Goal: Task Accomplishment & Management: Manage account settings

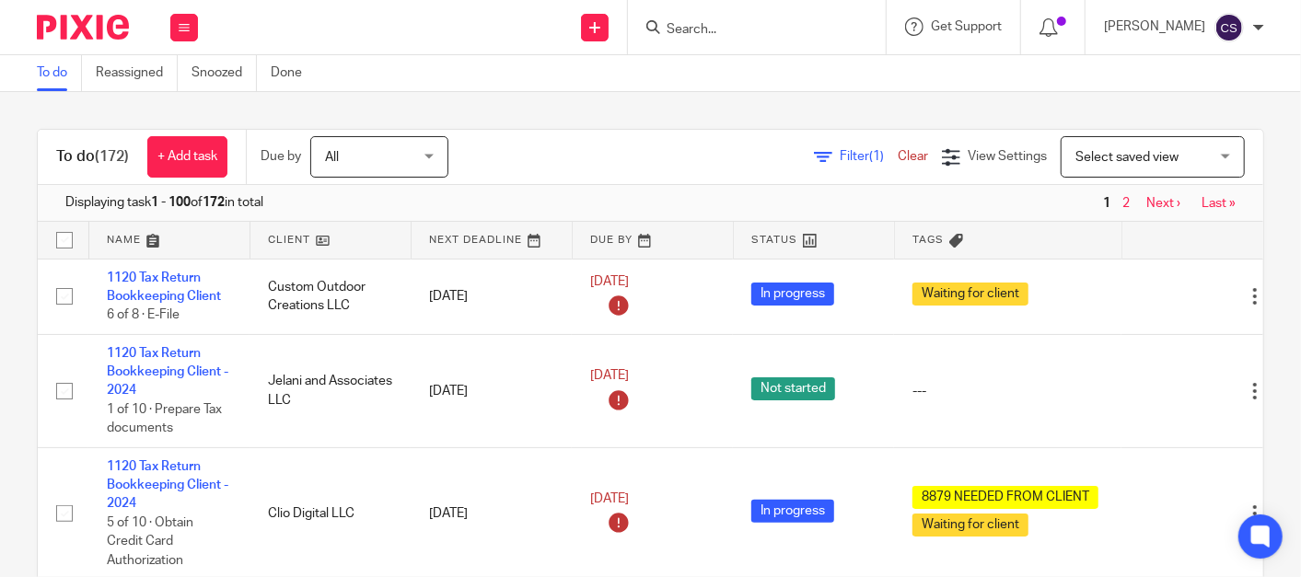
click at [719, 34] on input "Search" at bounding box center [748, 30] width 166 height 17
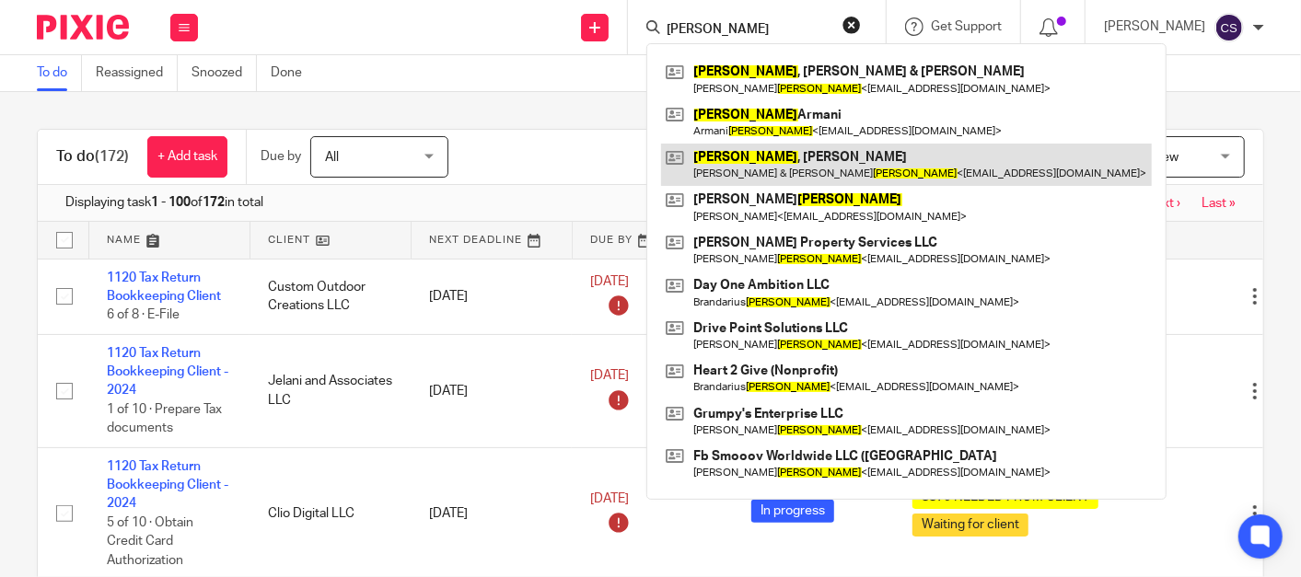
type input "johnson"
click at [739, 152] on link at bounding box center [906, 165] width 491 height 42
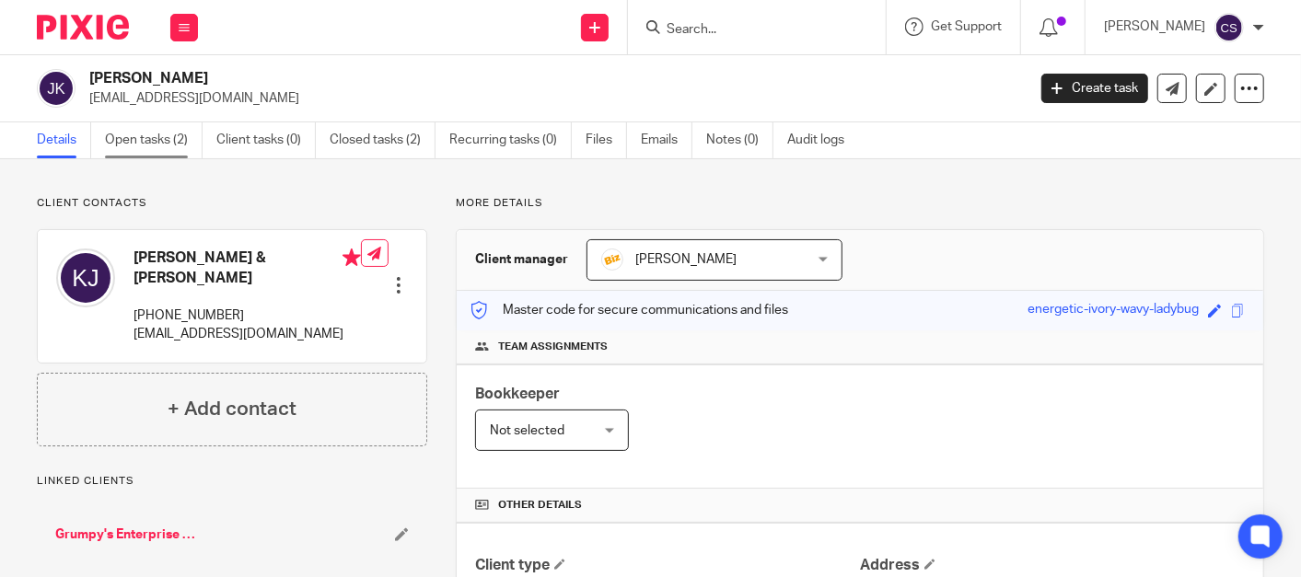
click at [147, 142] on link "Open tasks (2)" at bounding box center [154, 140] width 98 height 36
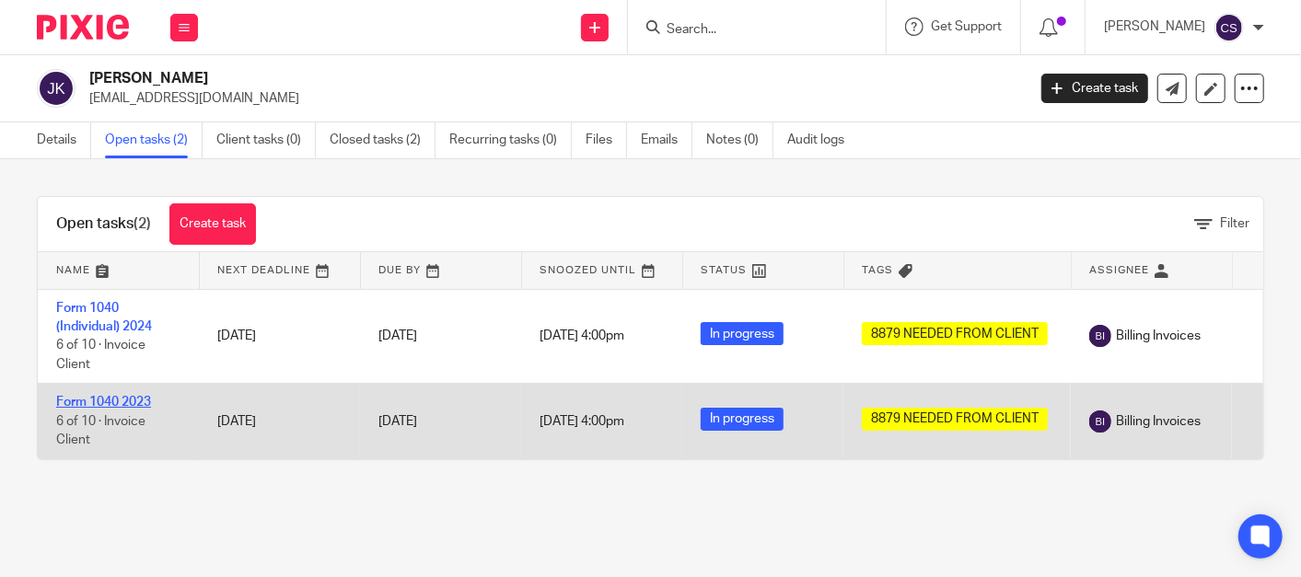
click at [82, 396] on link "Form 1040 2023" at bounding box center [103, 402] width 95 height 13
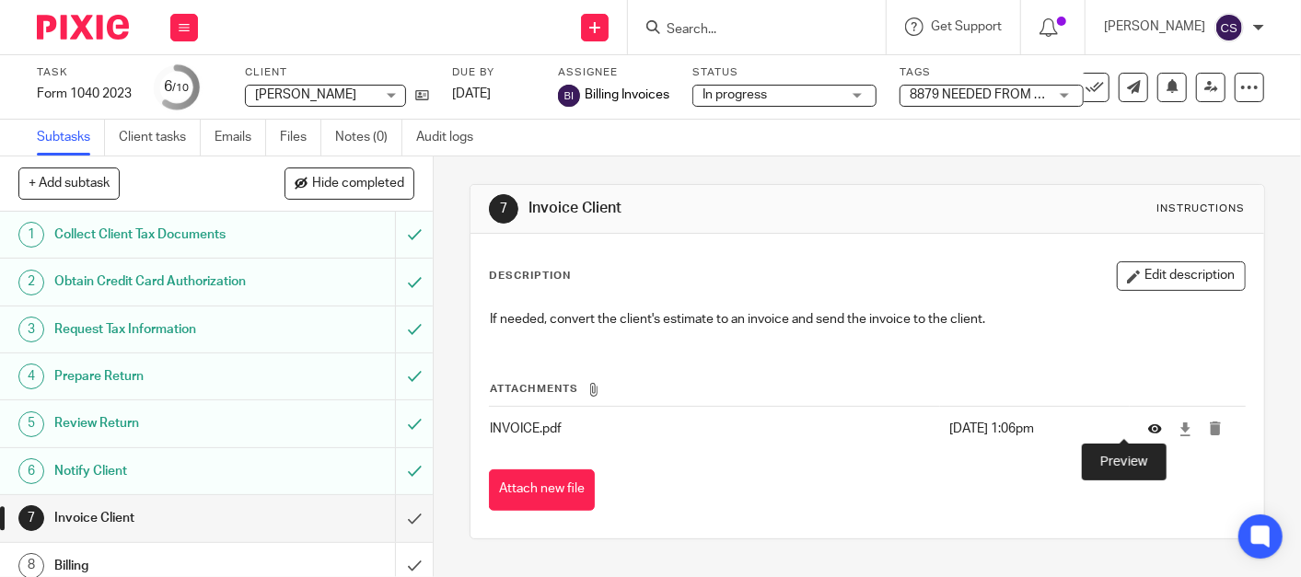
click at [1148, 427] on icon at bounding box center [1155, 430] width 14 height 14
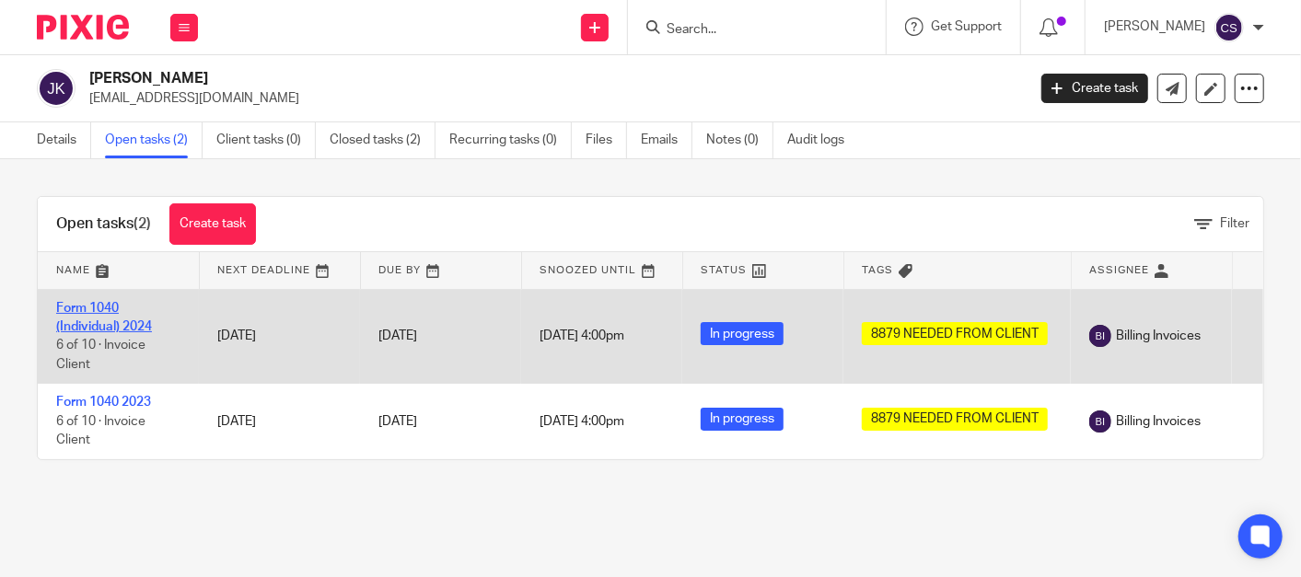
click at [82, 310] on link "Form 1040 (Individual) 2024" at bounding box center [104, 317] width 96 height 31
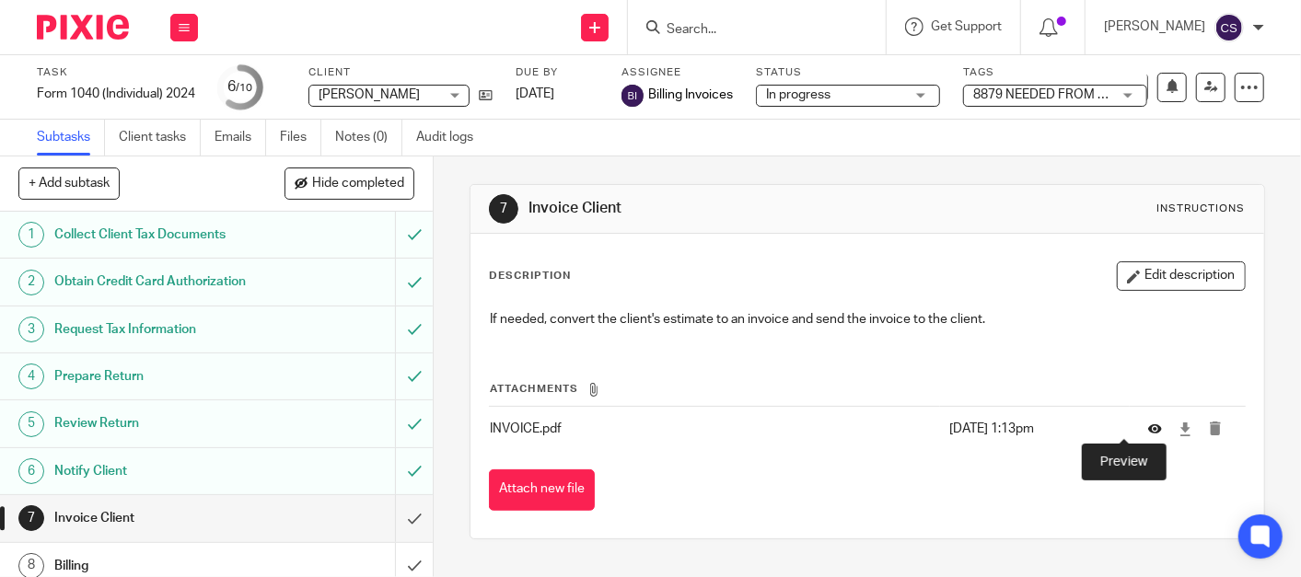
click at [1148, 428] on icon at bounding box center [1155, 430] width 14 height 14
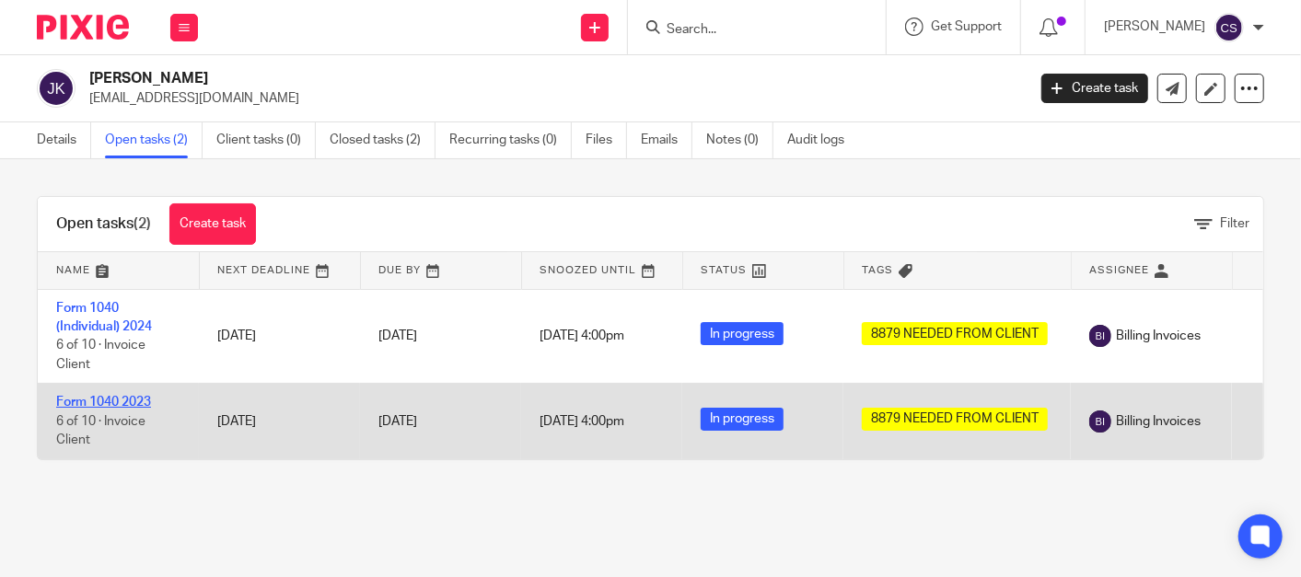
click at [89, 404] on link "Form 1040 2023" at bounding box center [103, 402] width 95 height 13
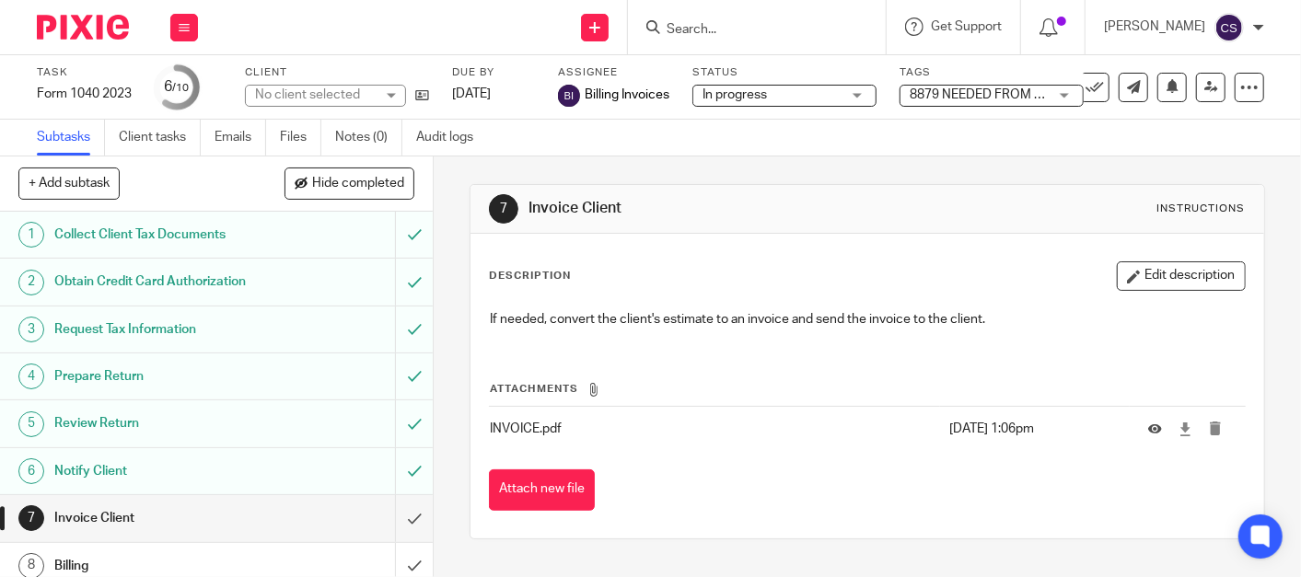
click at [227, 271] on h1 "Obtain Credit Card Authorization" at bounding box center [161, 282] width 215 height 28
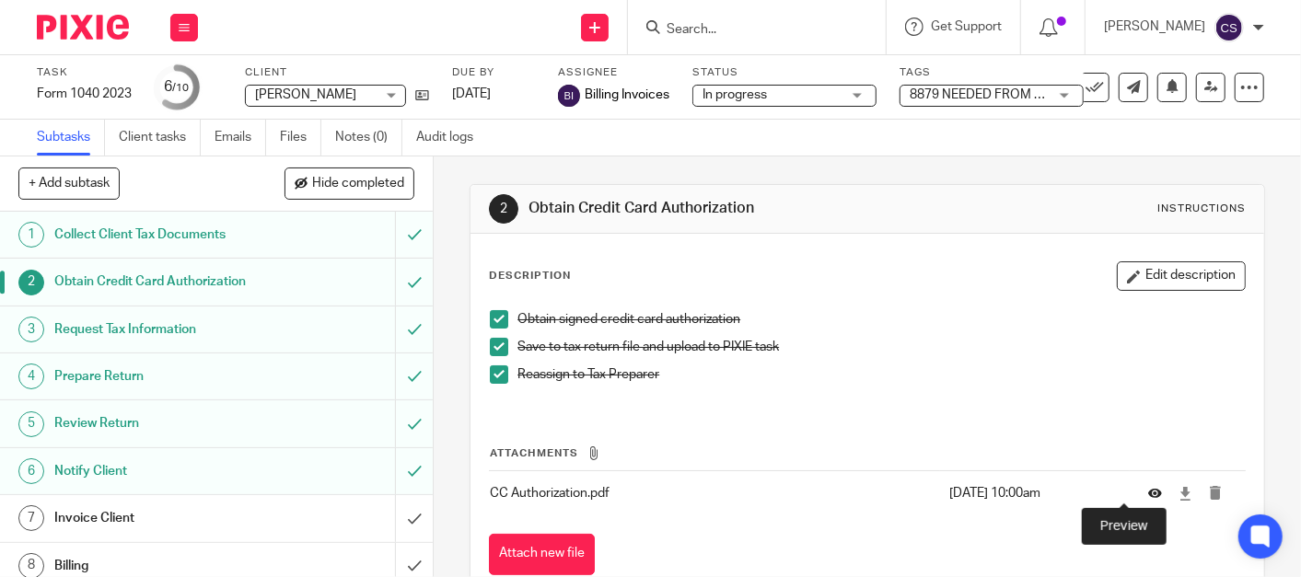
click at [1148, 494] on icon at bounding box center [1155, 494] width 14 height 14
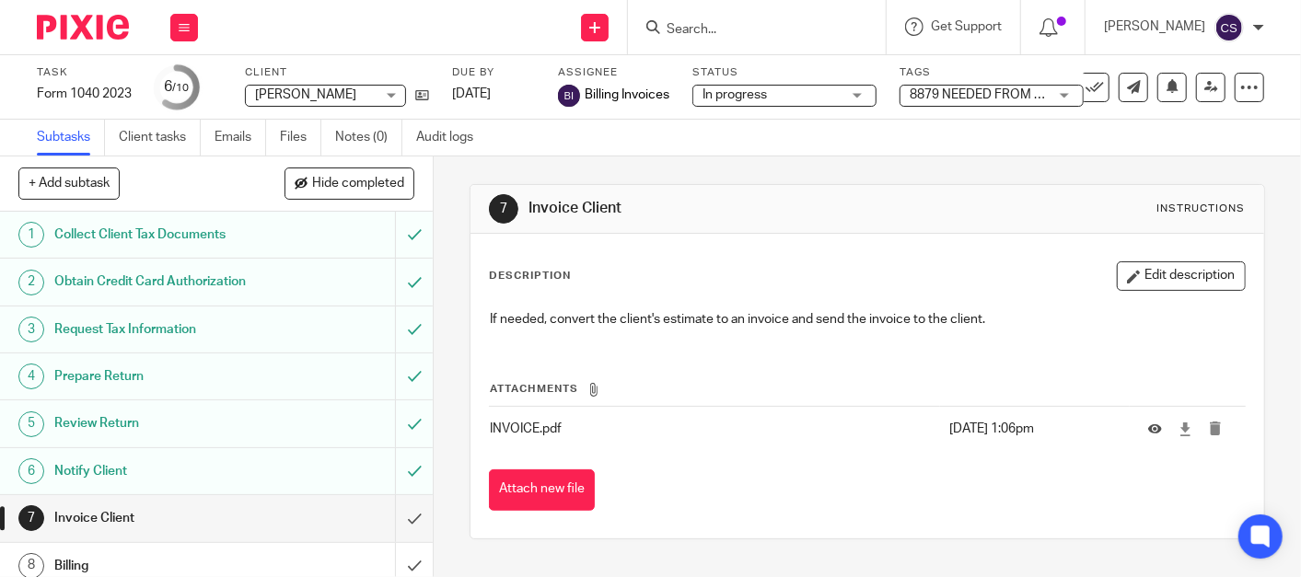
scroll to position [105, 0]
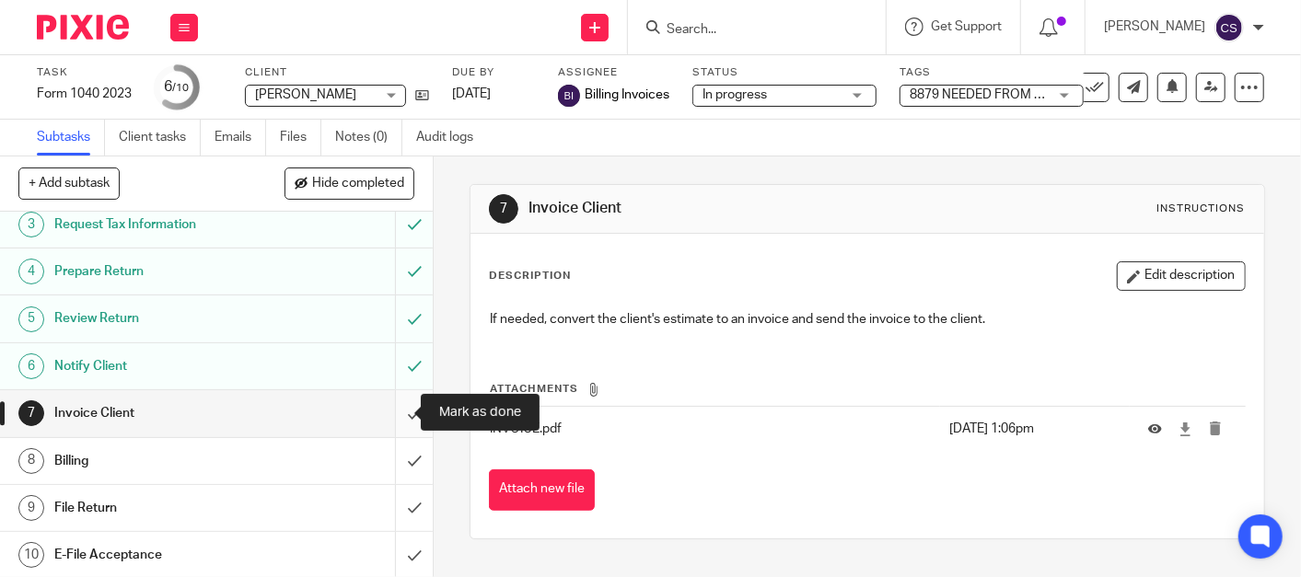
click at [388, 408] on input "submit" at bounding box center [216, 413] width 433 height 46
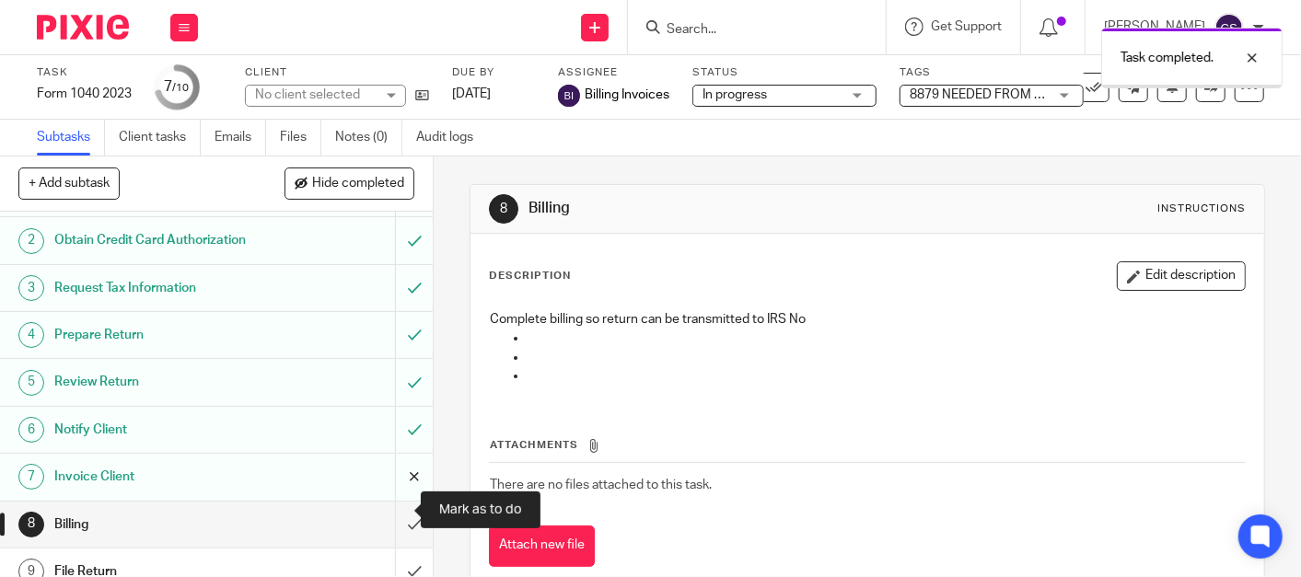
scroll to position [105, 0]
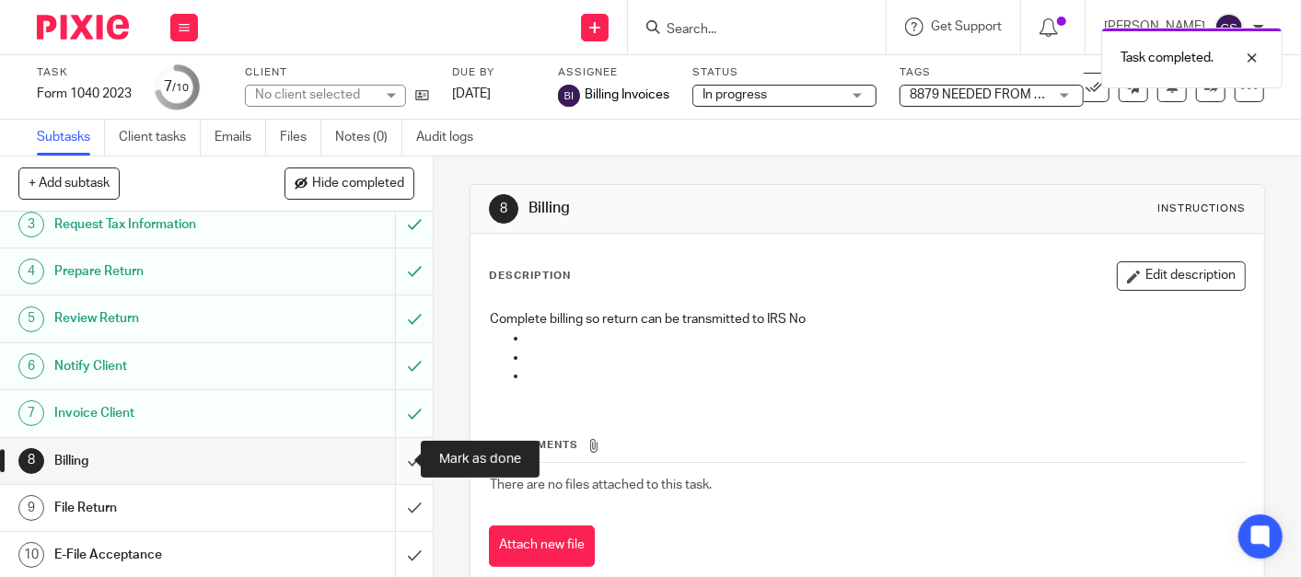
click at [393, 457] on input "submit" at bounding box center [216, 461] width 433 height 46
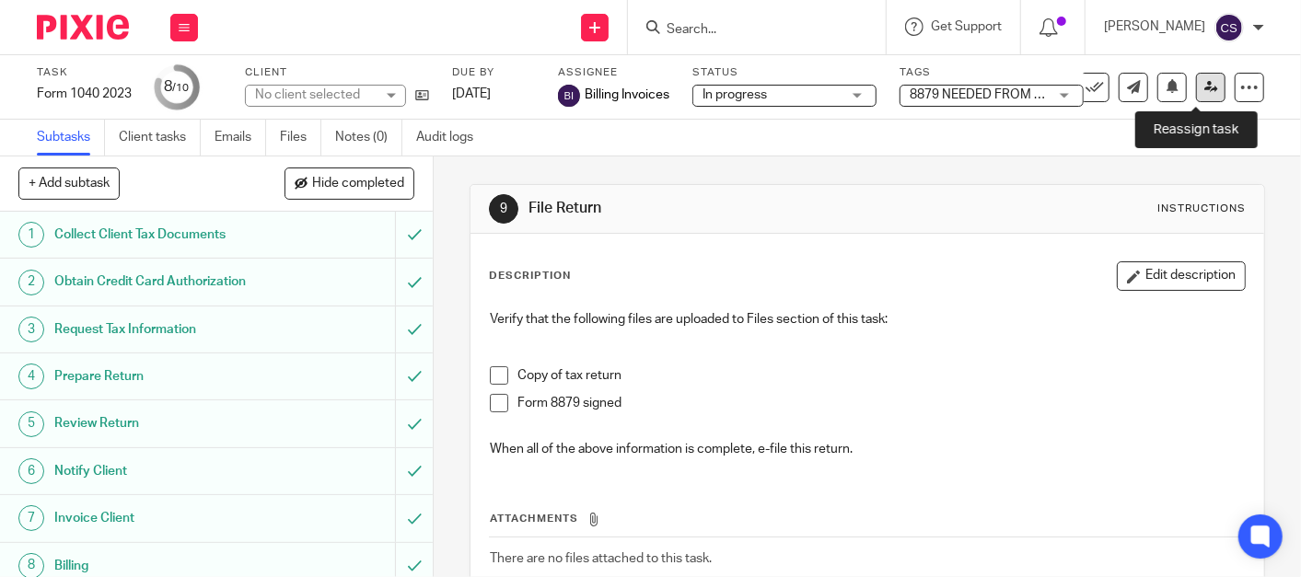
click at [1196, 83] on link at bounding box center [1210, 87] width 29 height 29
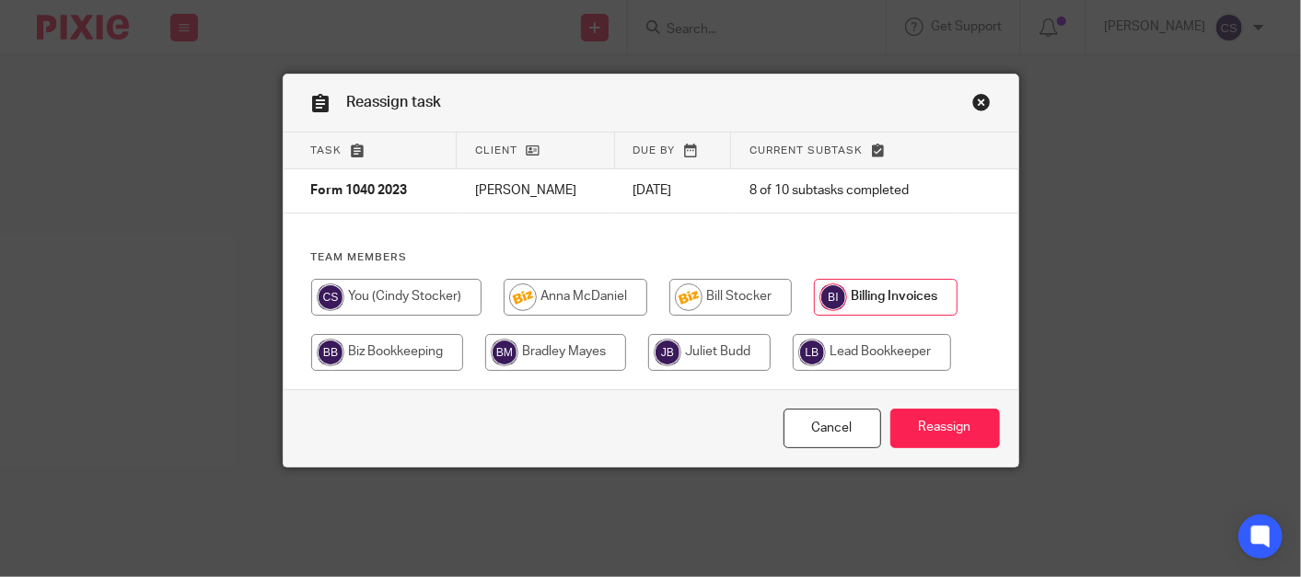
click at [581, 296] on input "radio" at bounding box center [576, 297] width 144 height 37
radio input "true"
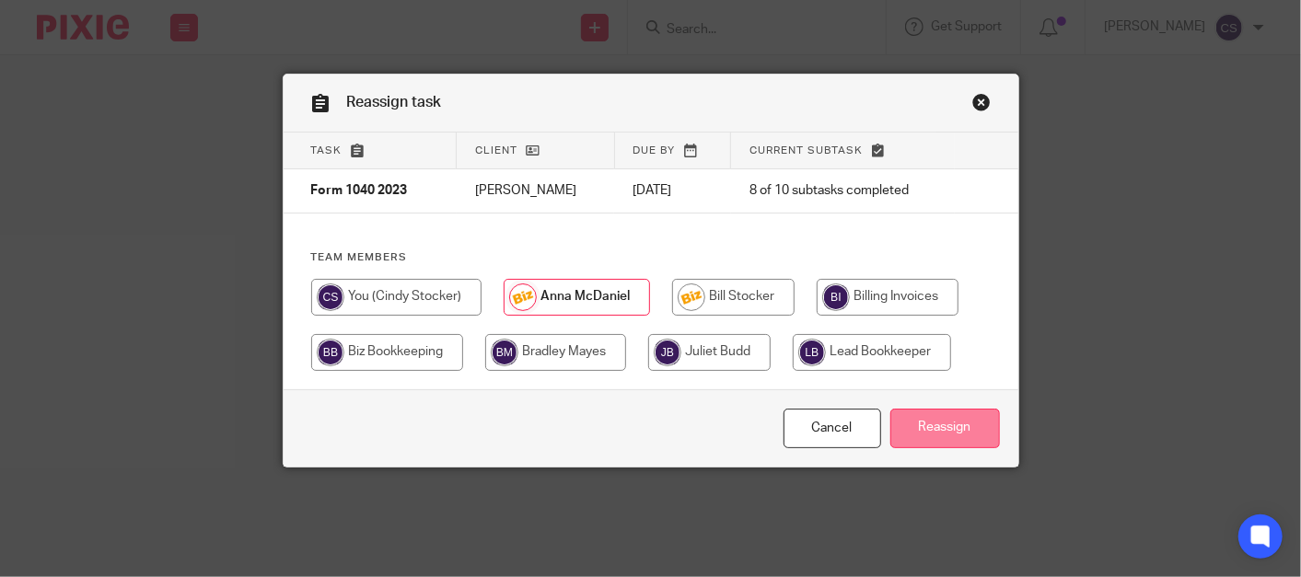
click at [906, 424] on input "Reassign" at bounding box center [945, 429] width 110 height 40
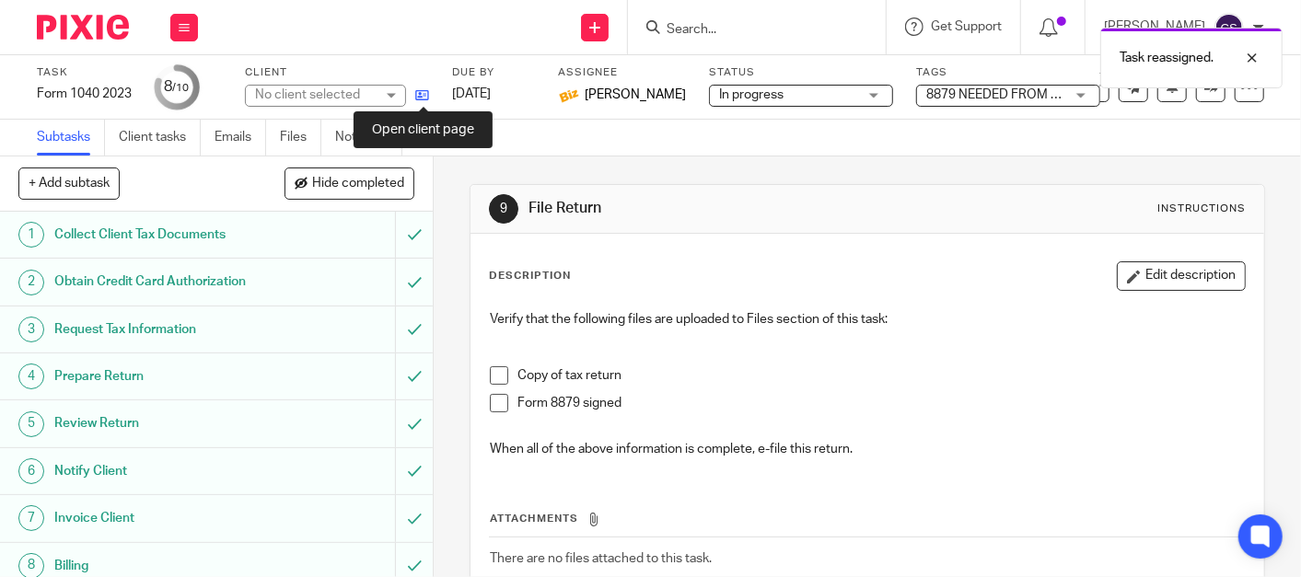
click at [421, 93] on icon at bounding box center [422, 95] width 14 height 14
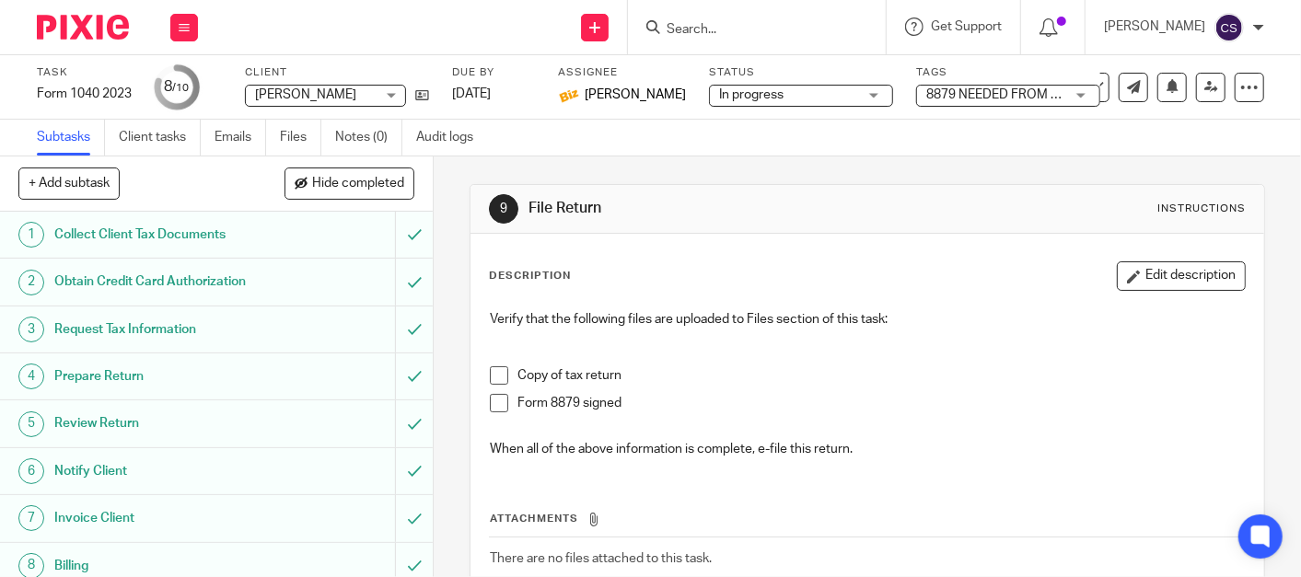
click at [759, 27] on input "Search" at bounding box center [748, 30] width 166 height 17
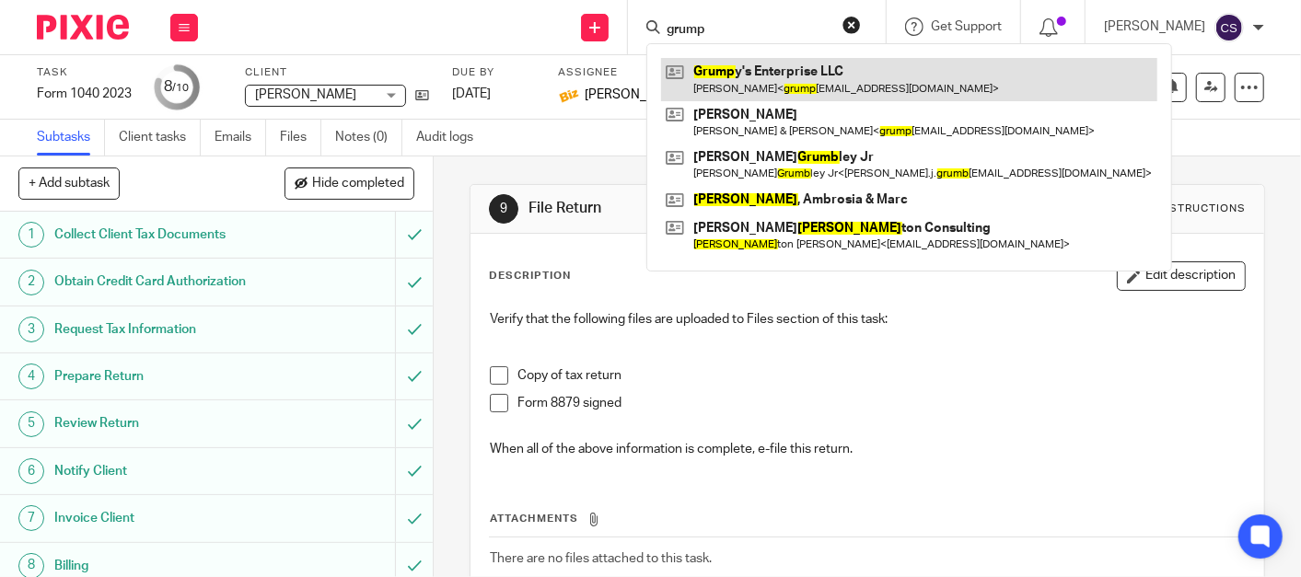
type input "grump"
click at [759, 67] on link at bounding box center [909, 79] width 496 height 42
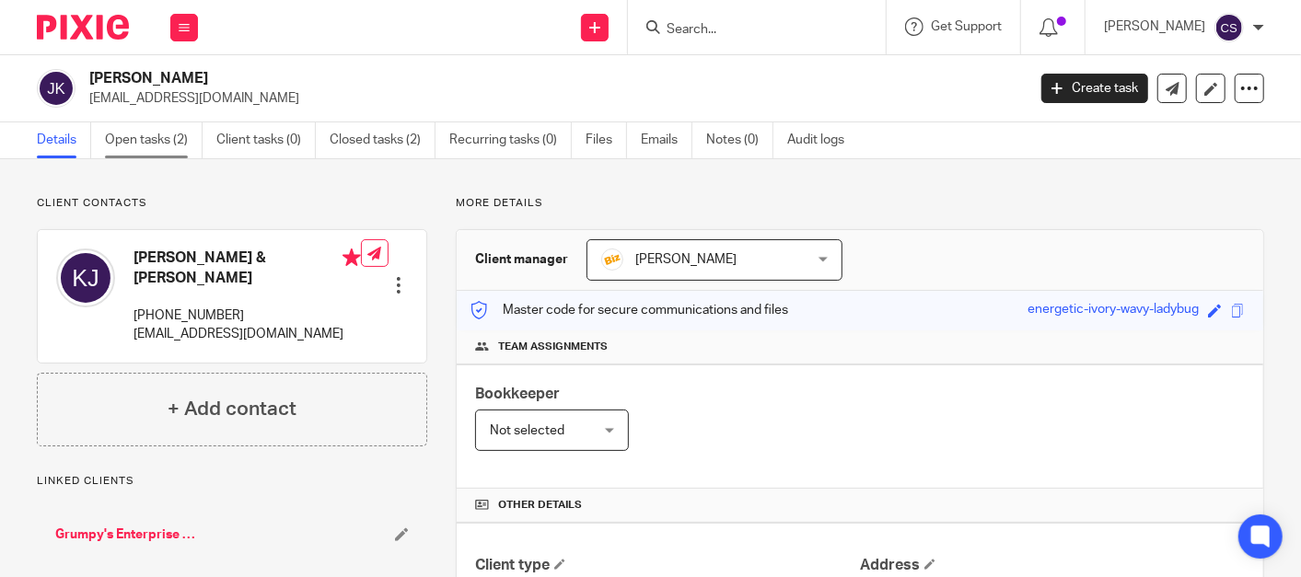
click at [155, 144] on link "Open tasks (2)" at bounding box center [154, 140] width 98 height 36
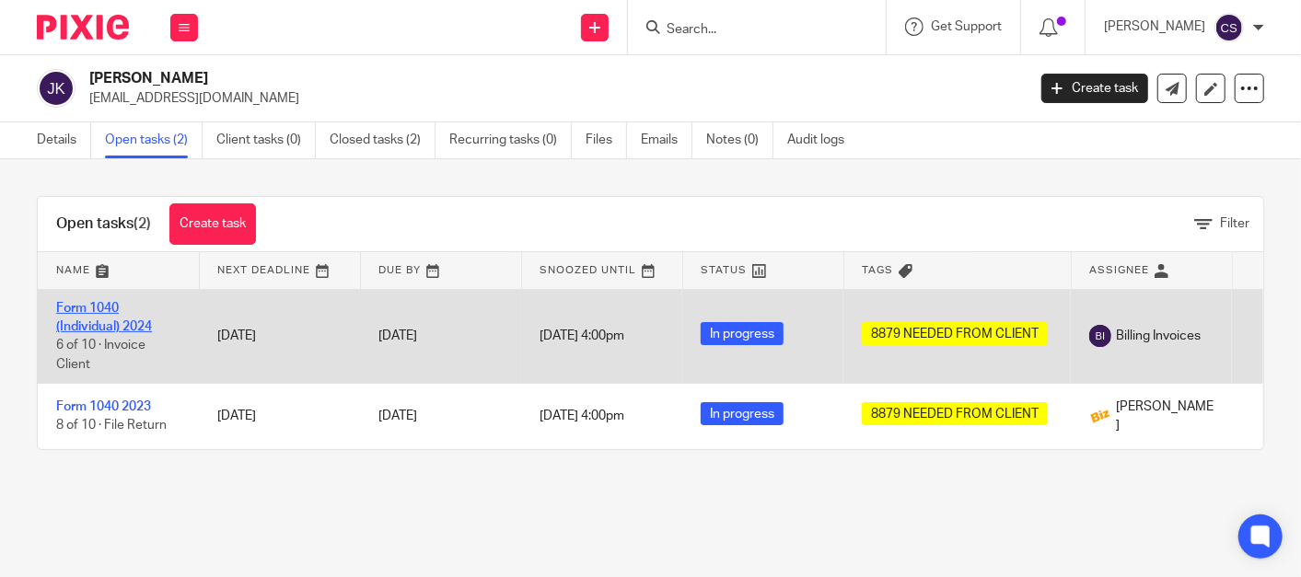
click at [88, 307] on link "Form 1040 (Individual) 2024" at bounding box center [104, 317] width 96 height 31
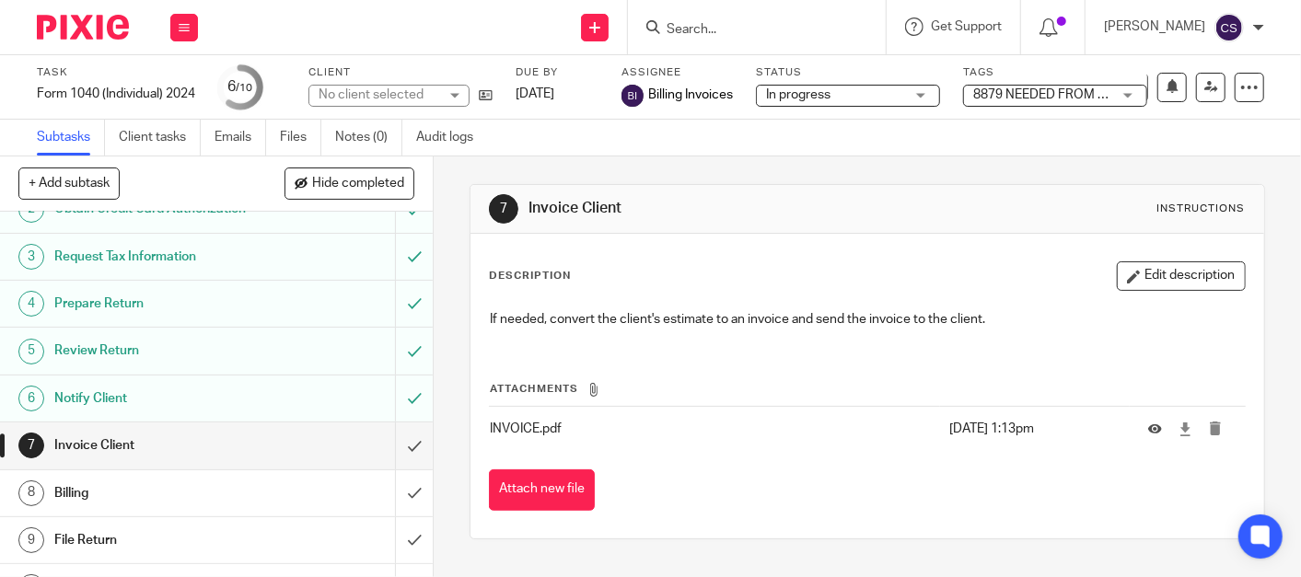
scroll to position [105, 0]
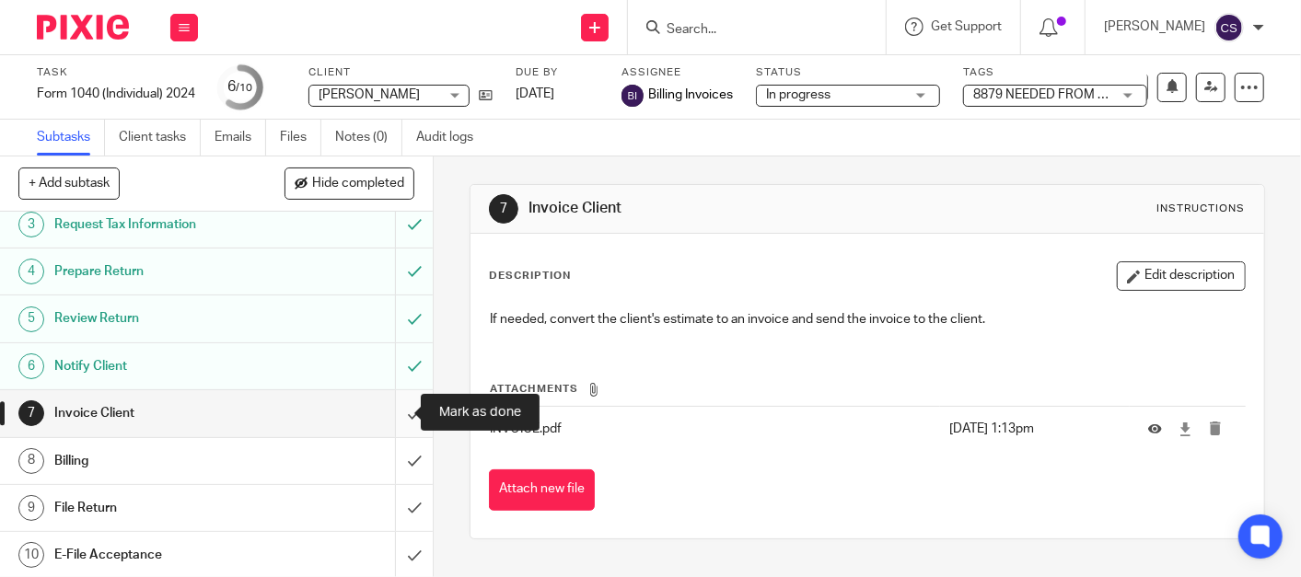
click at [390, 415] on input "submit" at bounding box center [216, 413] width 433 height 46
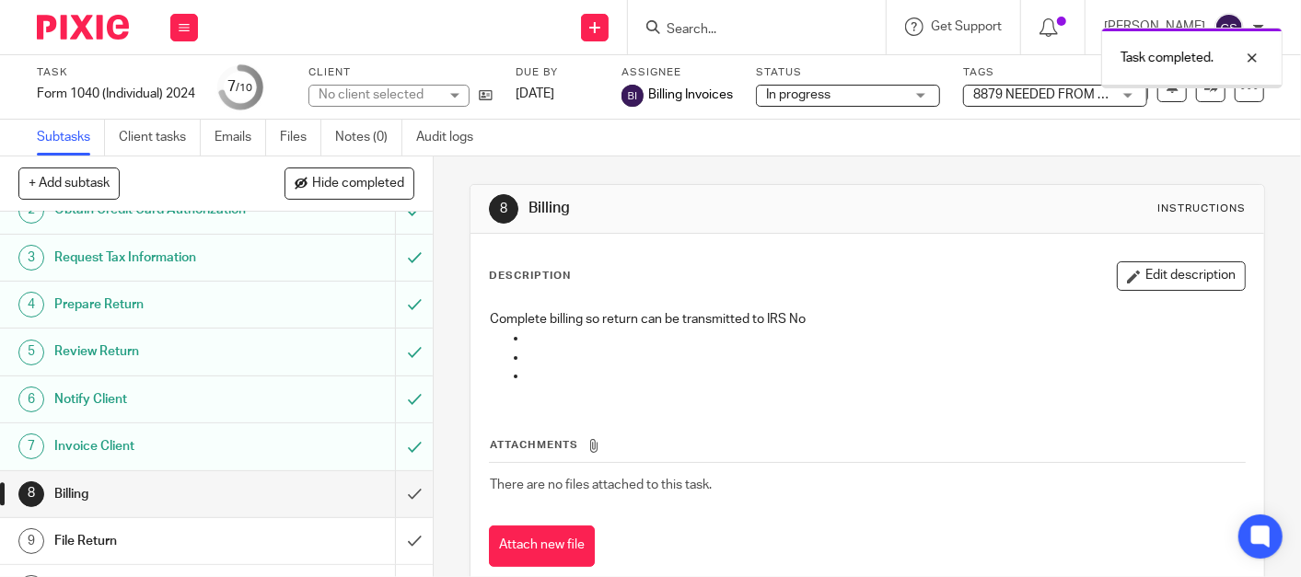
scroll to position [105, 0]
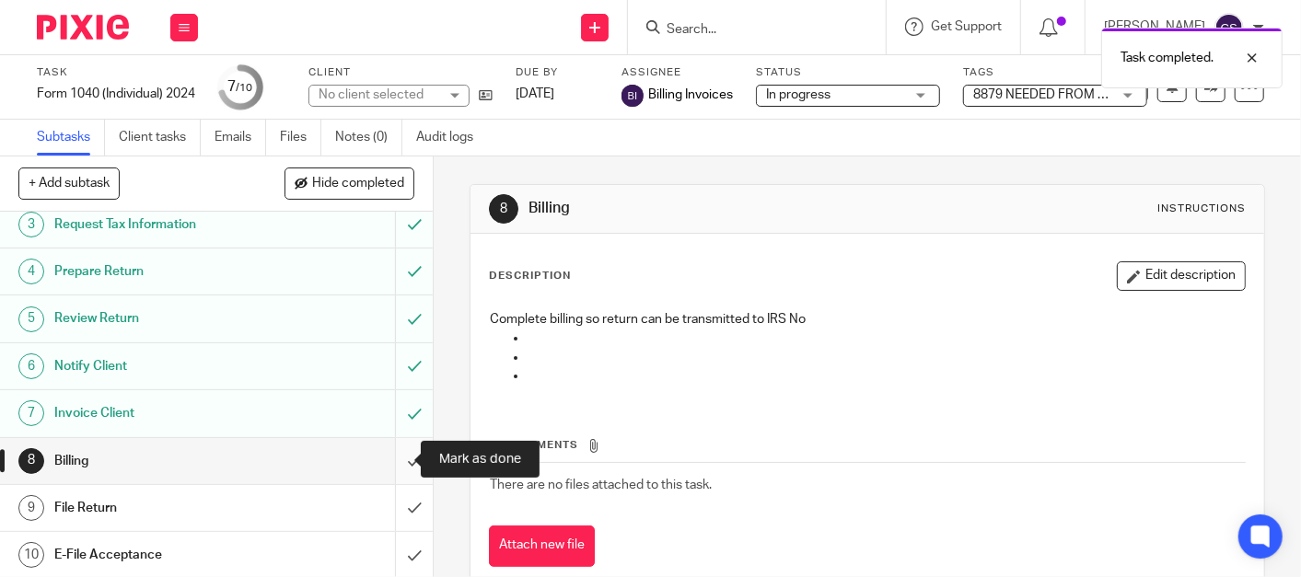
click at [391, 465] on input "submit" at bounding box center [216, 461] width 433 height 46
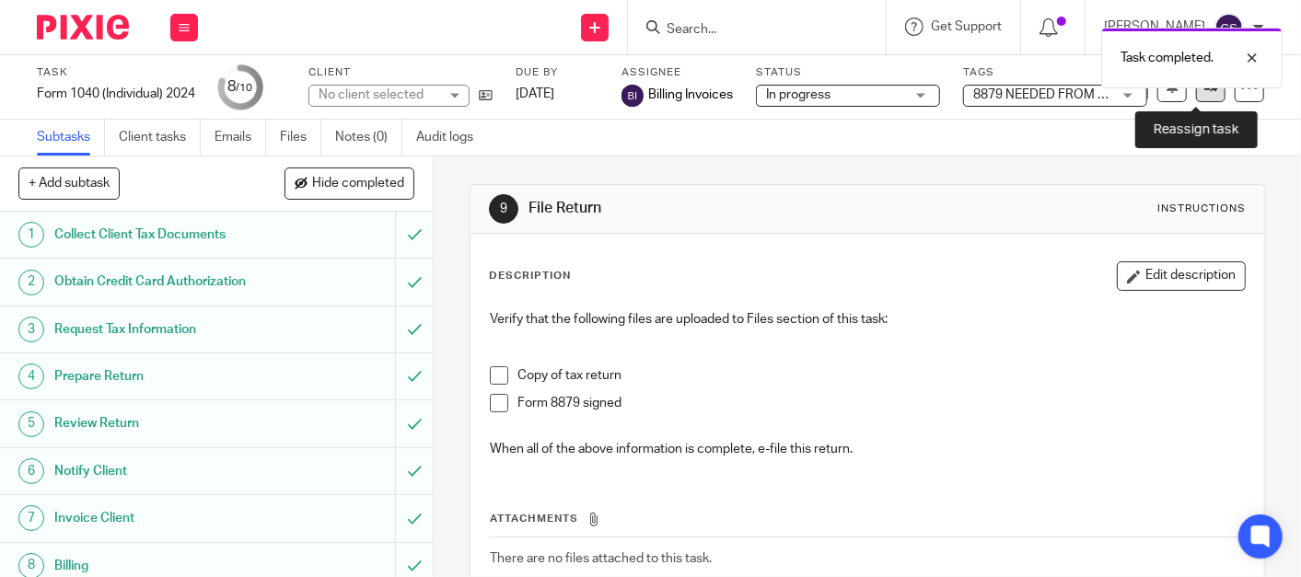
click at [1196, 95] on link at bounding box center [1210, 87] width 29 height 29
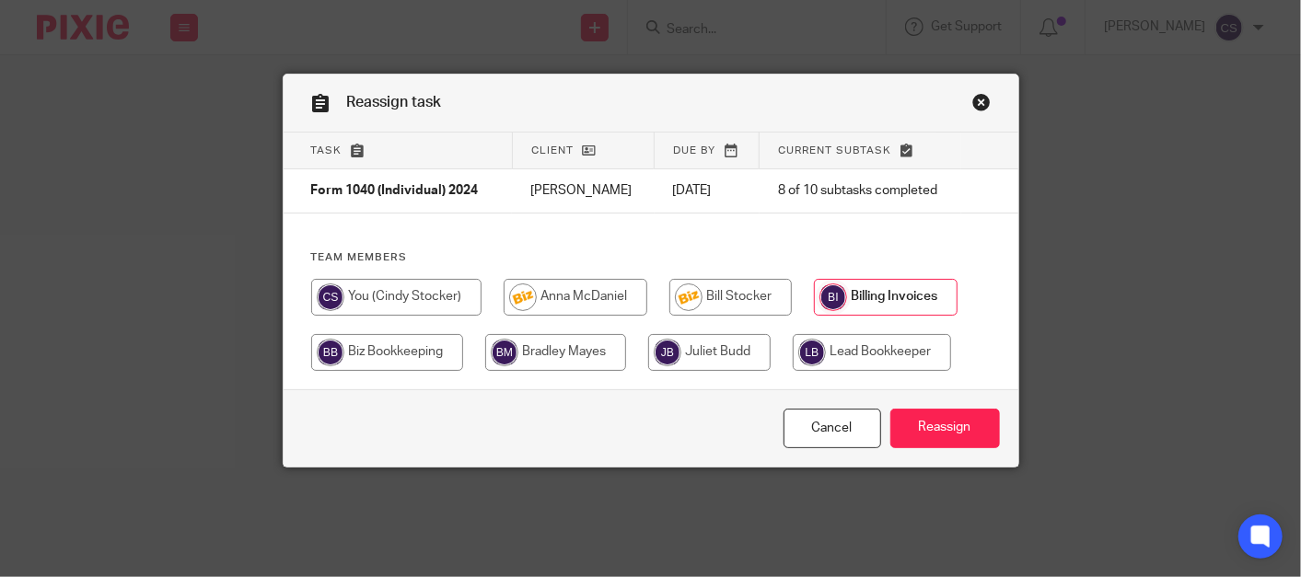
click at [523, 288] on input "radio" at bounding box center [576, 297] width 144 height 37
radio input "true"
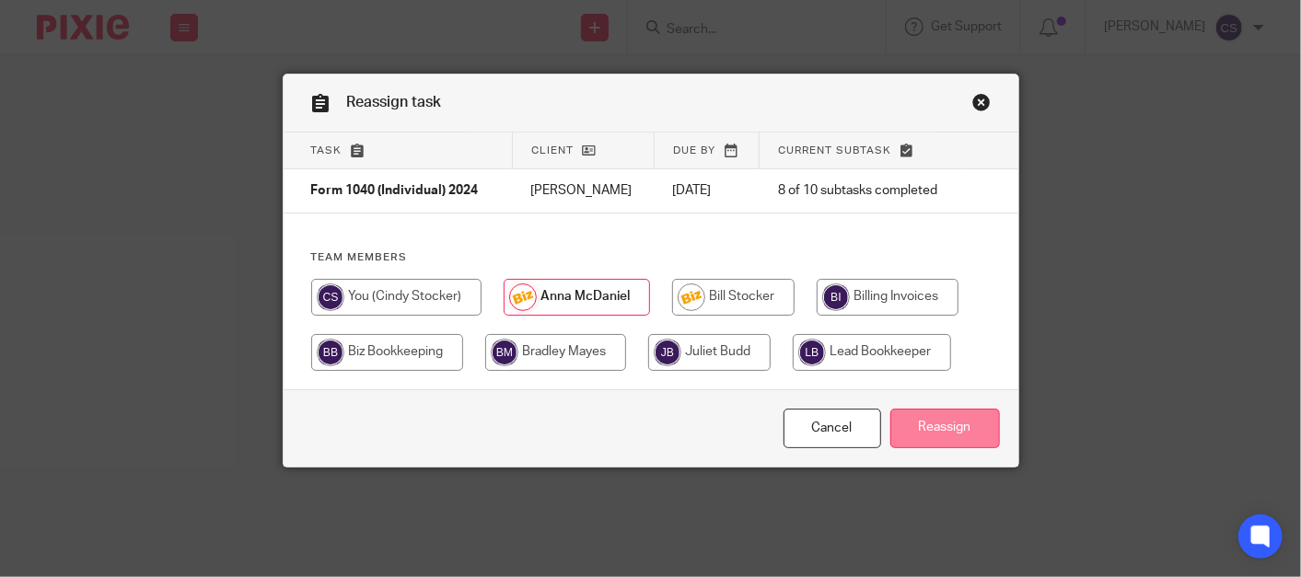
click at [944, 439] on input "Reassign" at bounding box center [945, 429] width 110 height 40
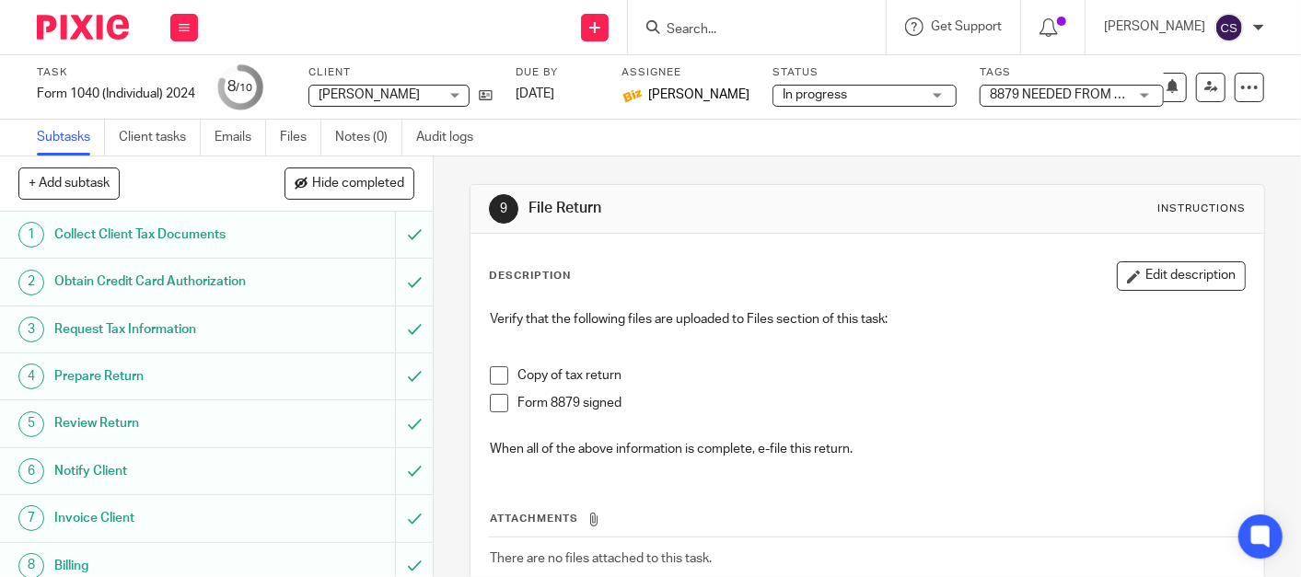
click at [718, 25] on input "Search" at bounding box center [748, 30] width 166 height 17
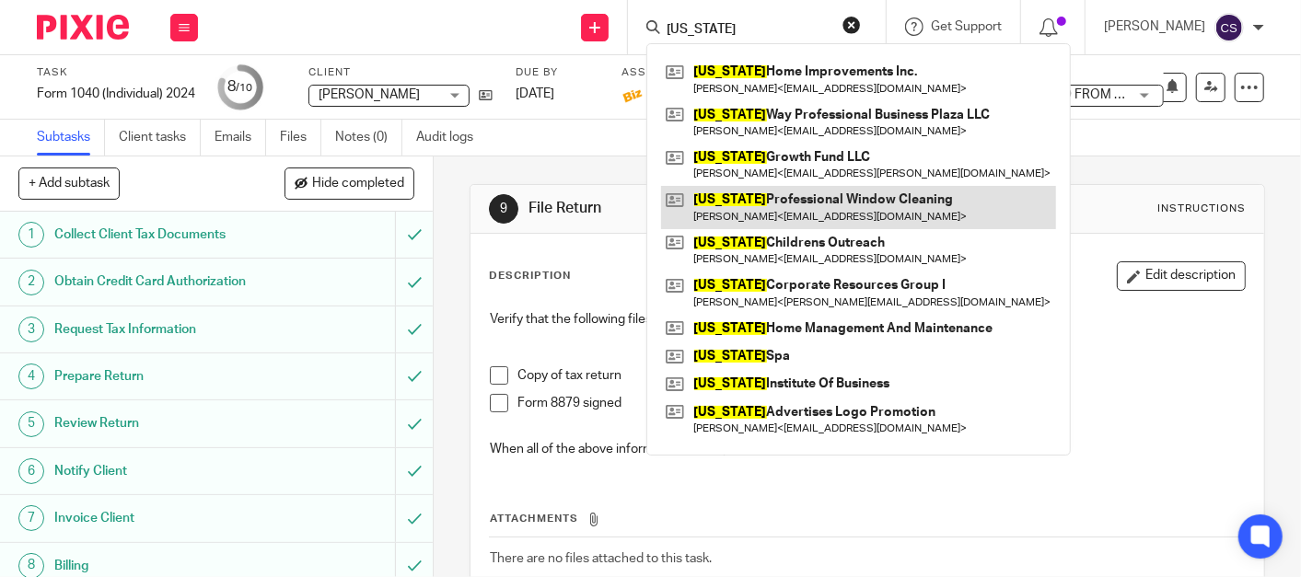
type input "nevada"
click at [770, 207] on link at bounding box center [858, 207] width 395 height 42
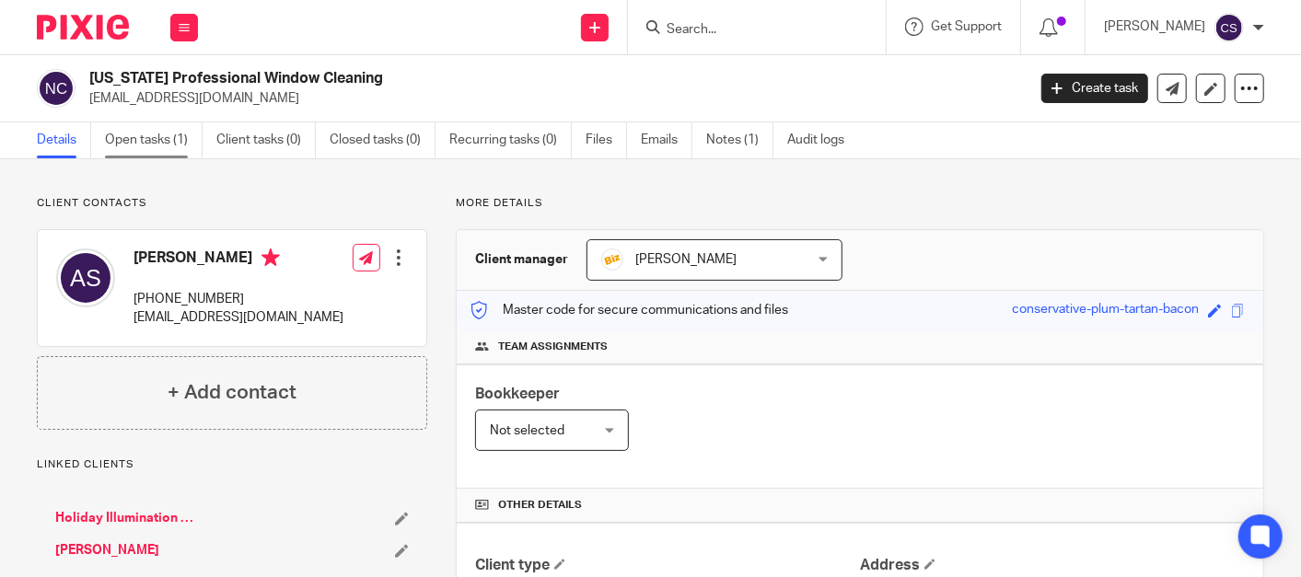
click at [147, 142] on link "Open tasks (1)" at bounding box center [154, 140] width 98 height 36
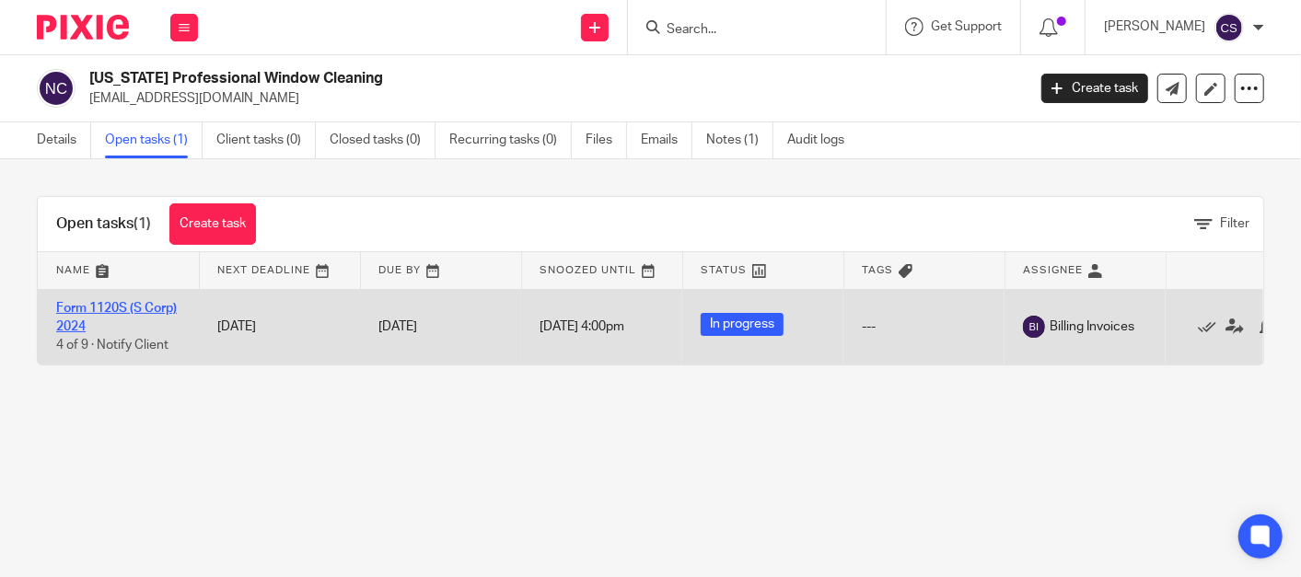
click at [89, 310] on link "Form 1120S (S Corp) 2024" at bounding box center [116, 317] width 121 height 31
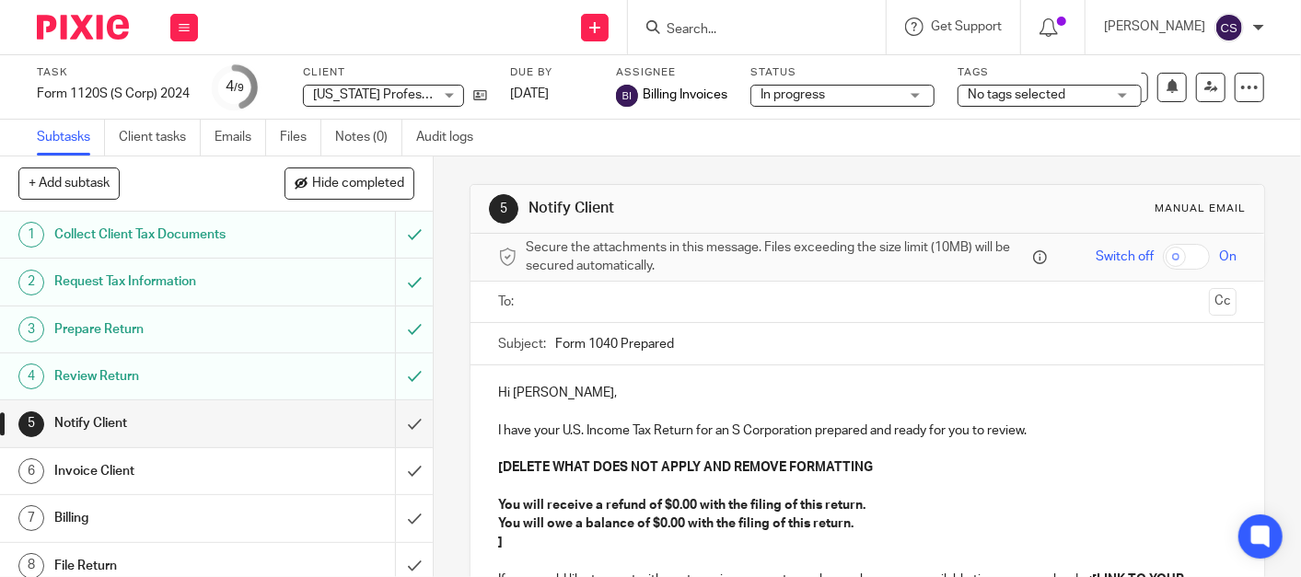
click at [161, 469] on h1 "Invoice Client" at bounding box center [161, 471] width 215 height 28
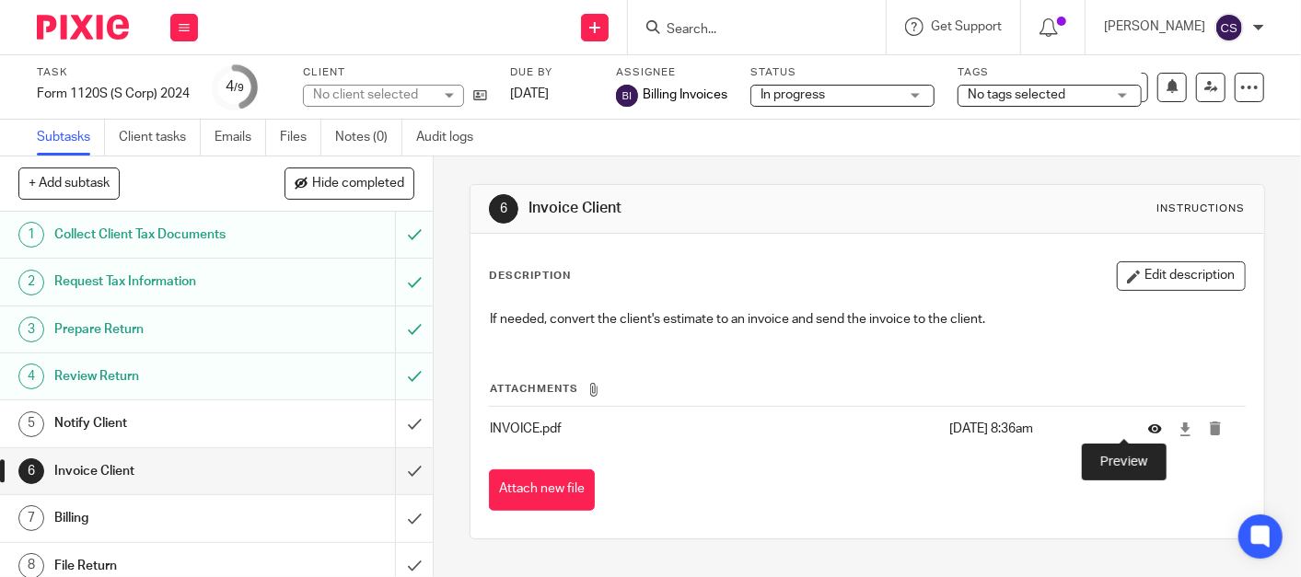
click at [1148, 425] on icon at bounding box center [1155, 430] width 14 height 14
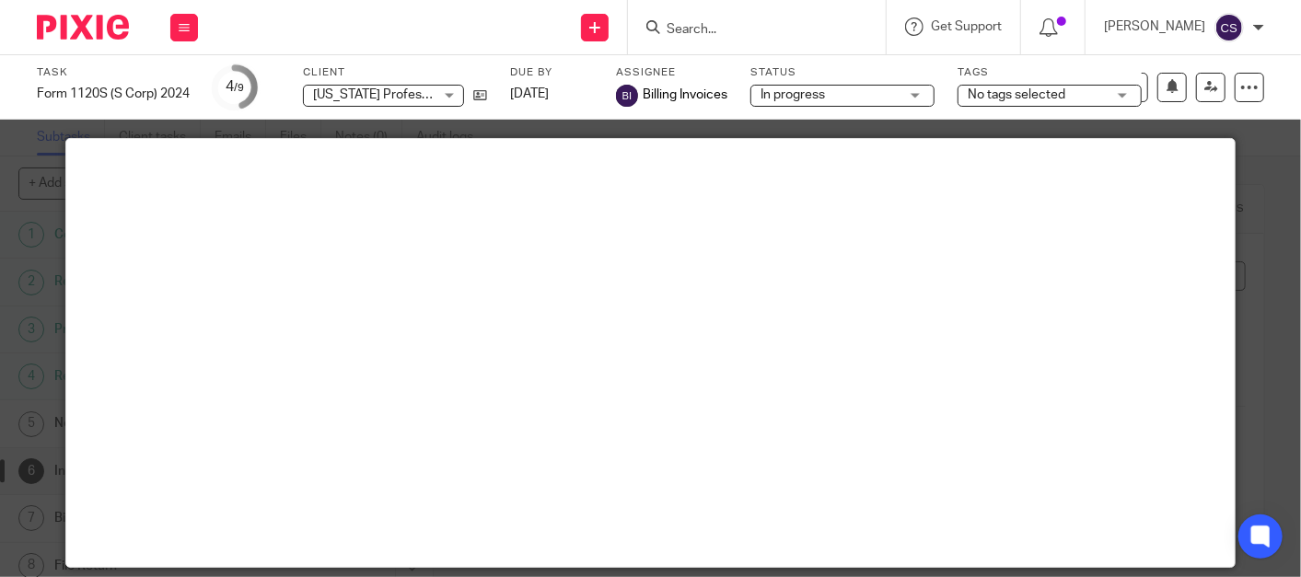
click at [715, 33] on input "Search" at bounding box center [748, 30] width 166 height 17
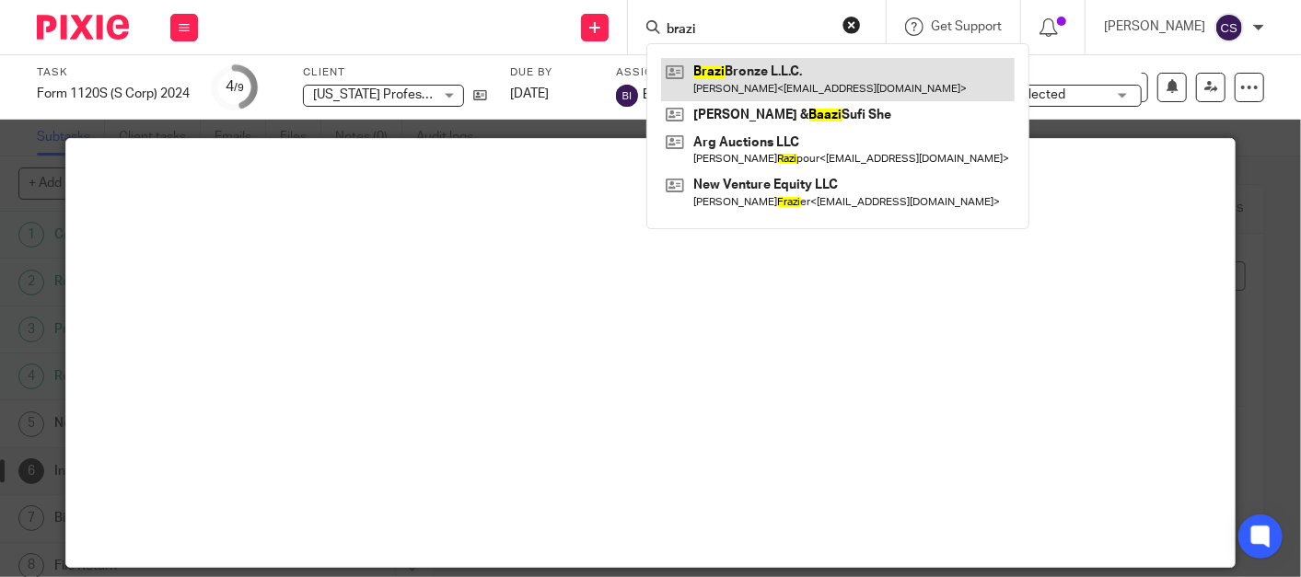
type input "brazi"
click at [756, 66] on link at bounding box center [837, 79] width 353 height 42
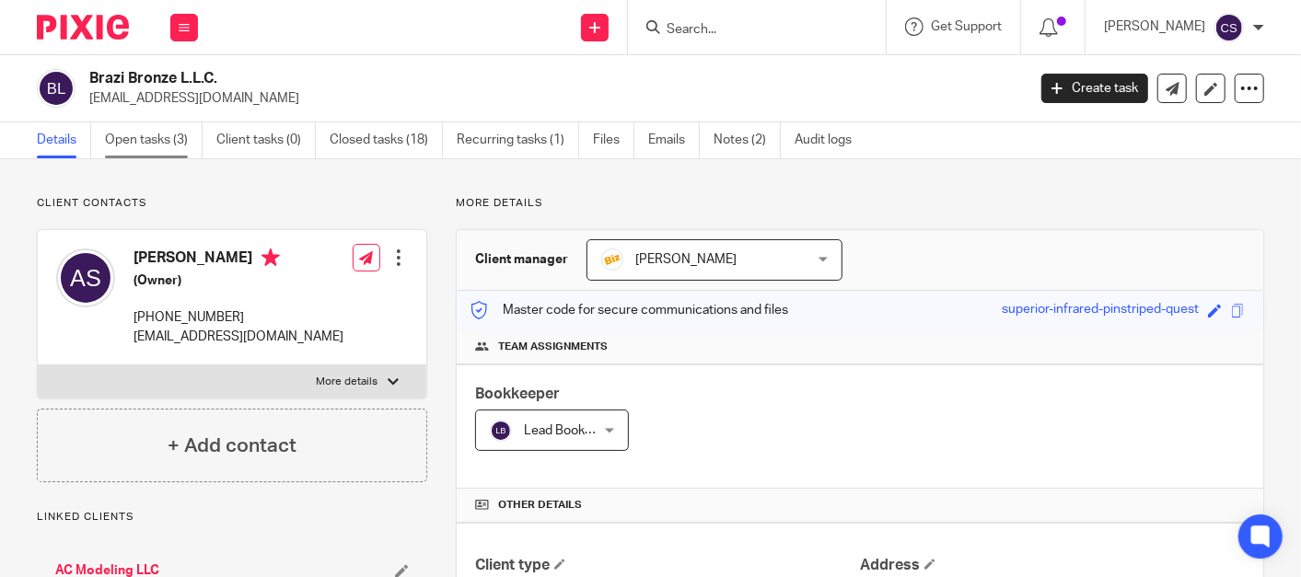
click at [128, 144] on link "Open tasks (3)" at bounding box center [154, 140] width 98 height 36
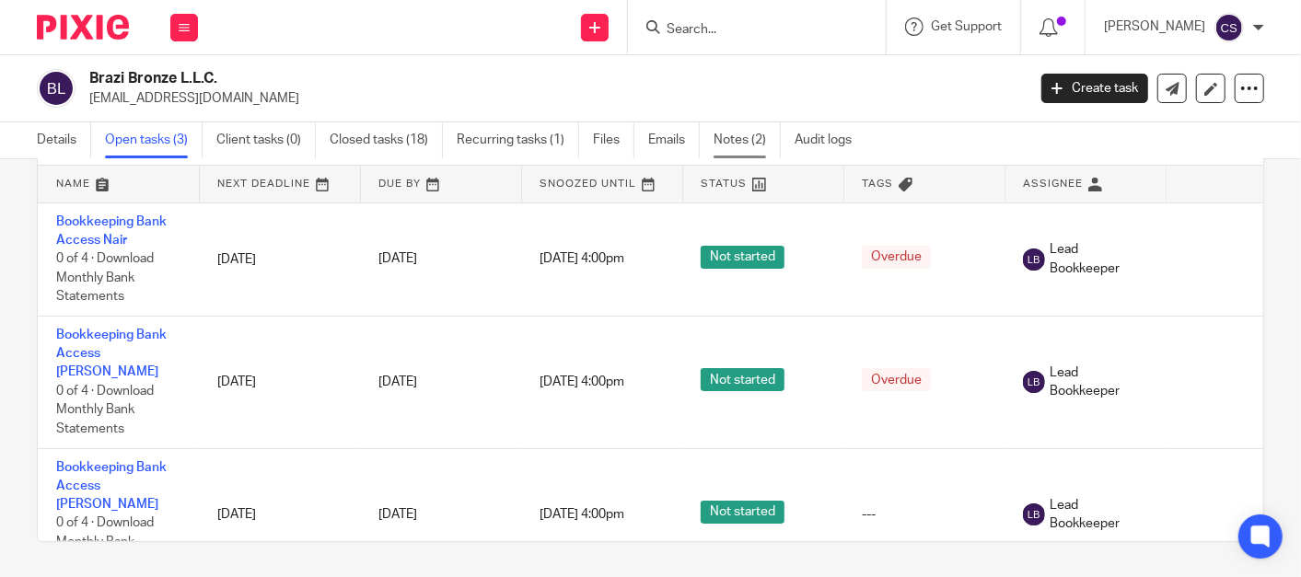
click at [727, 130] on link "Notes (2)" at bounding box center [746, 140] width 67 height 36
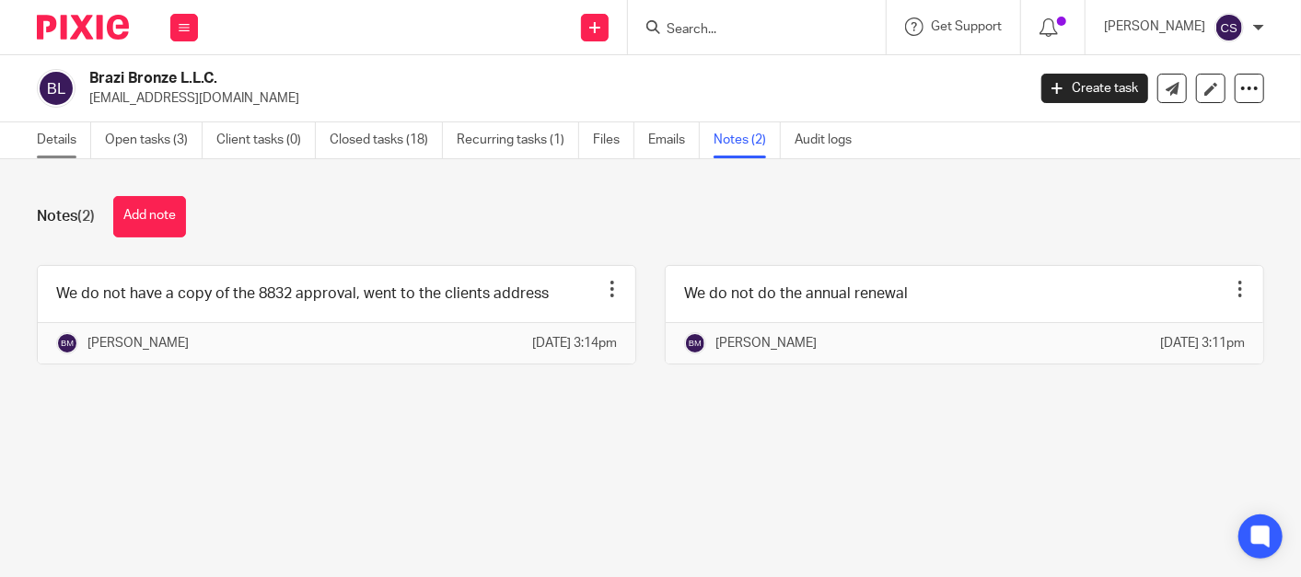
click at [48, 140] on link "Details" at bounding box center [64, 140] width 54 height 36
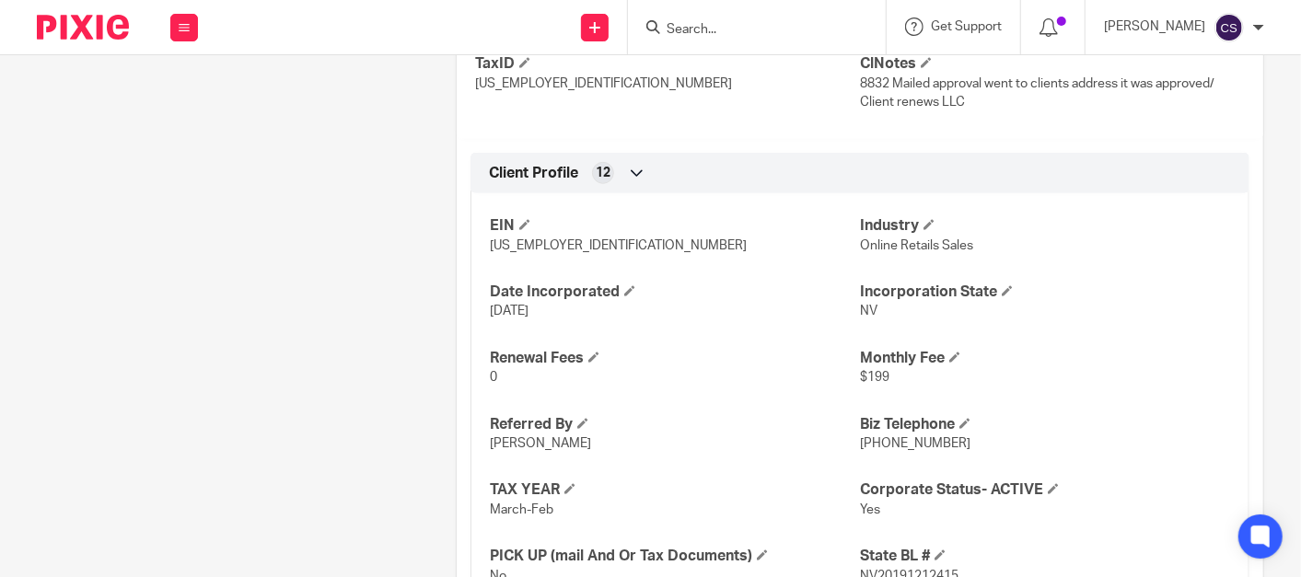
scroll to position [1087, 0]
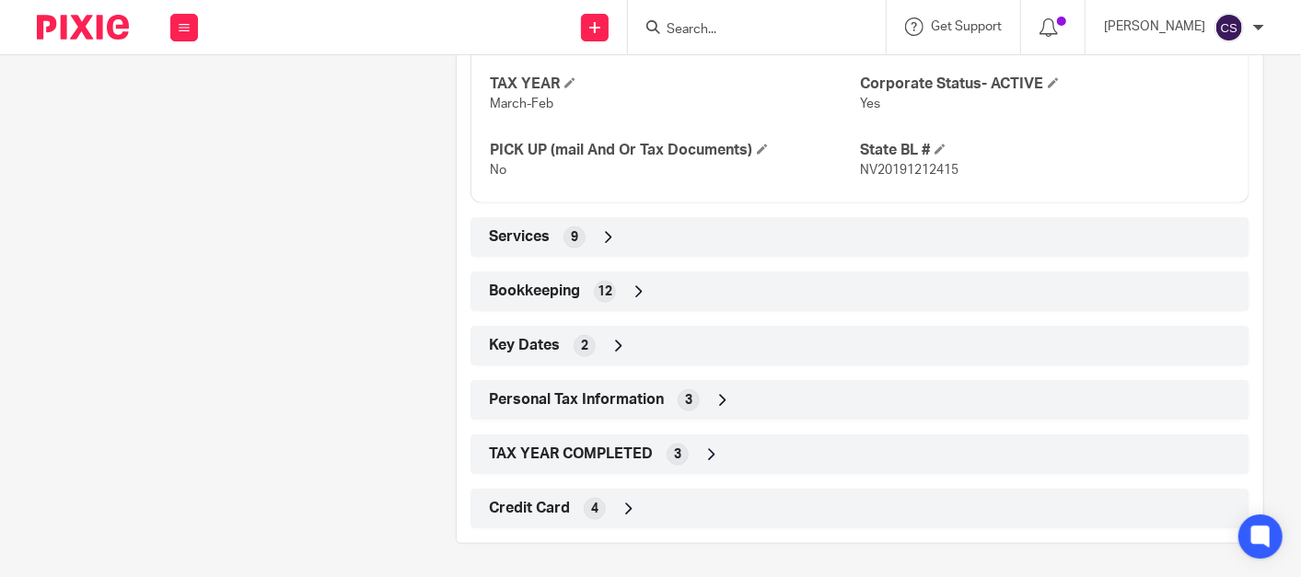
click at [633, 285] on icon at bounding box center [639, 292] width 18 height 18
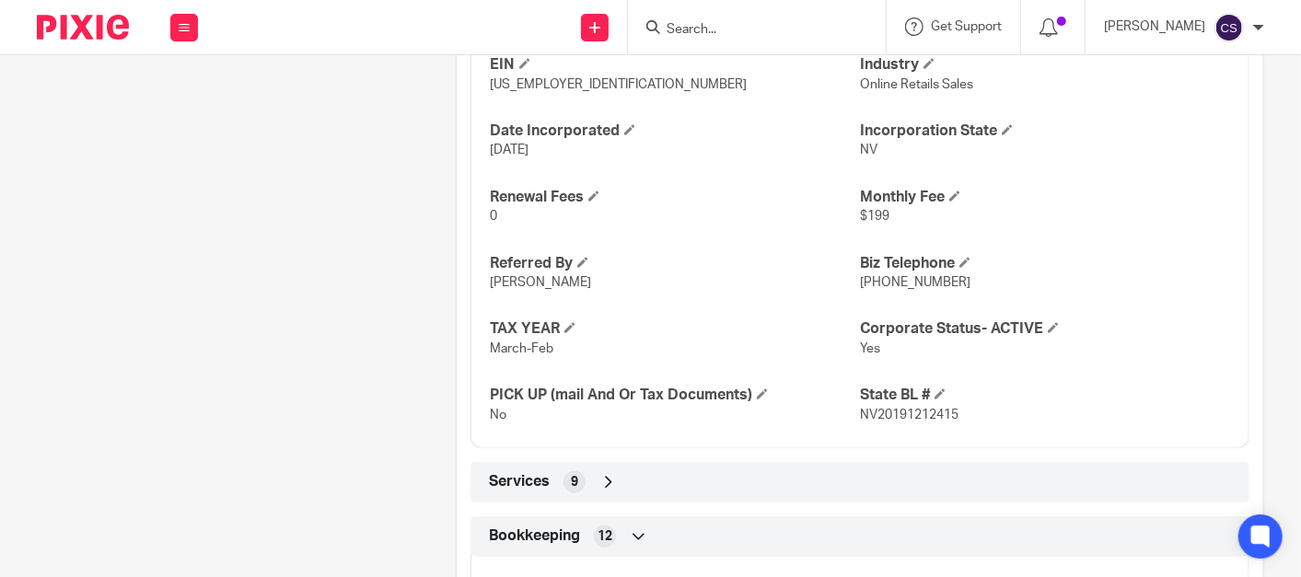
scroll to position [917, 0]
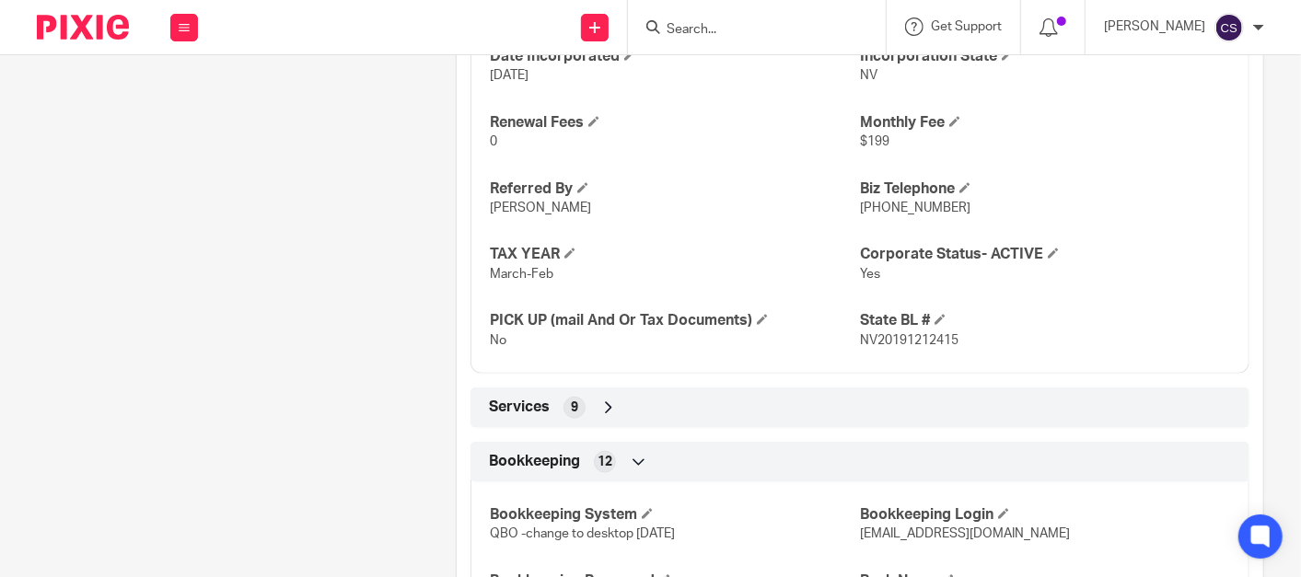
click at [727, 34] on input "Search" at bounding box center [748, 30] width 166 height 17
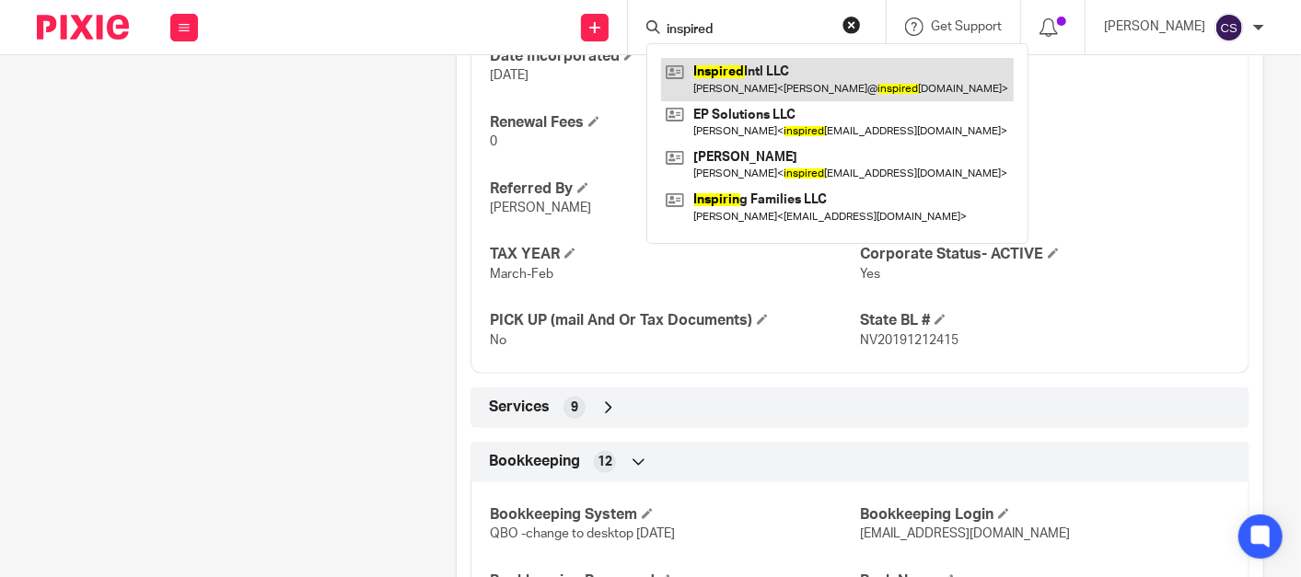
type input "inspired"
click at [749, 63] on link at bounding box center [837, 79] width 353 height 42
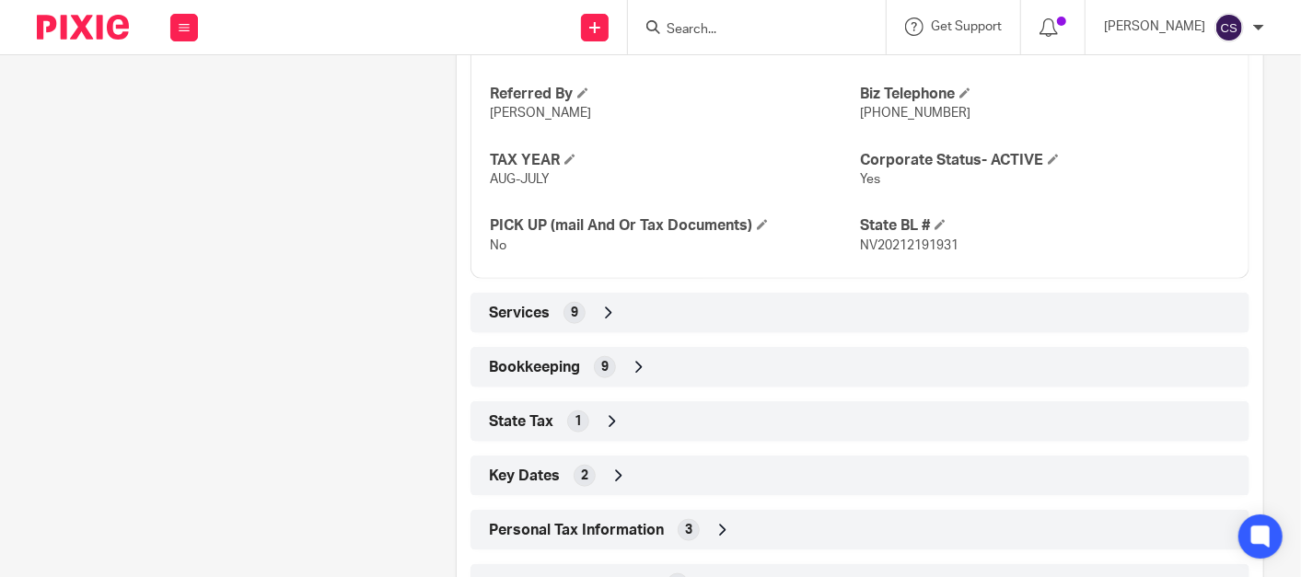
scroll to position [1104, 0]
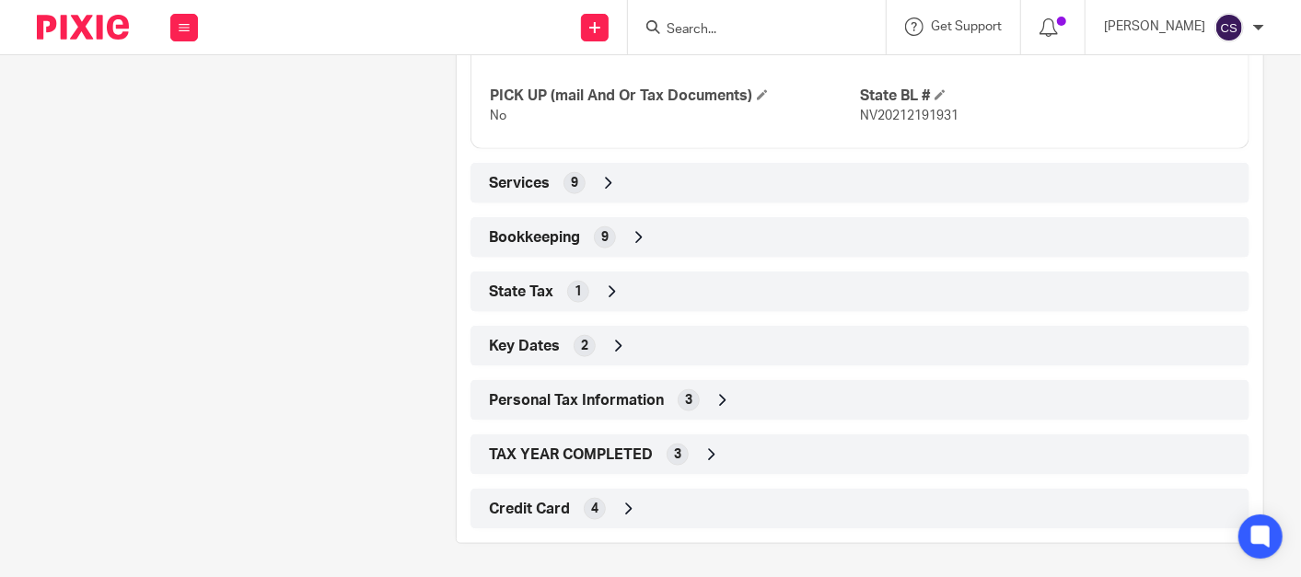
click at [638, 231] on icon at bounding box center [639, 237] width 18 height 18
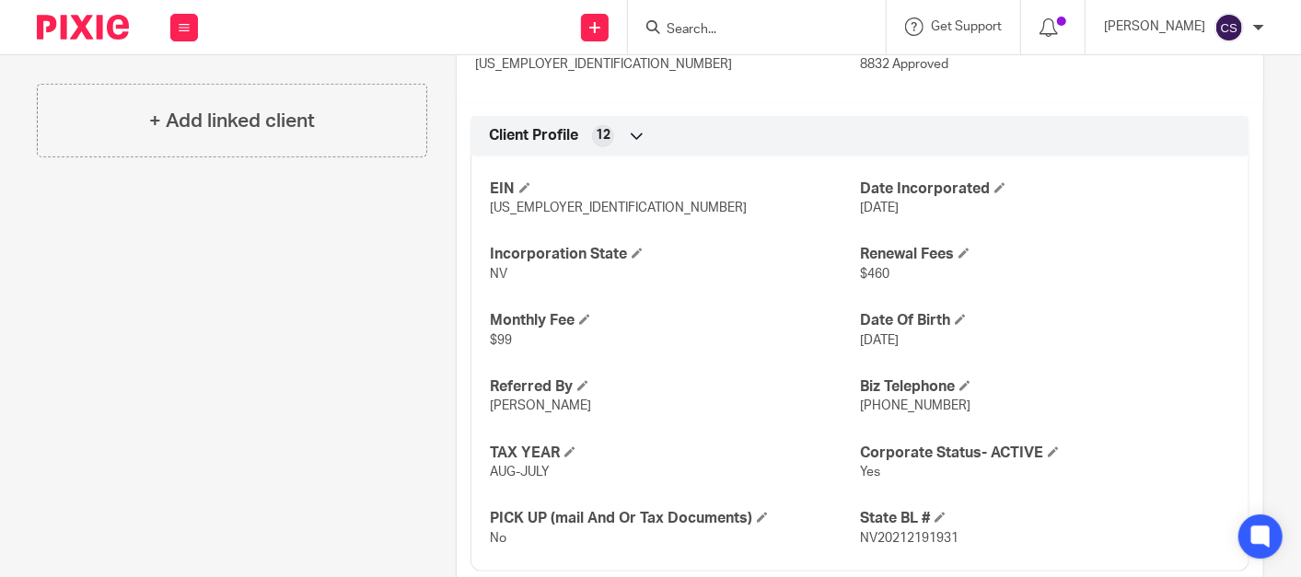
scroll to position [1023, 0]
